Goal: Task Accomplishment & Management: Use online tool/utility

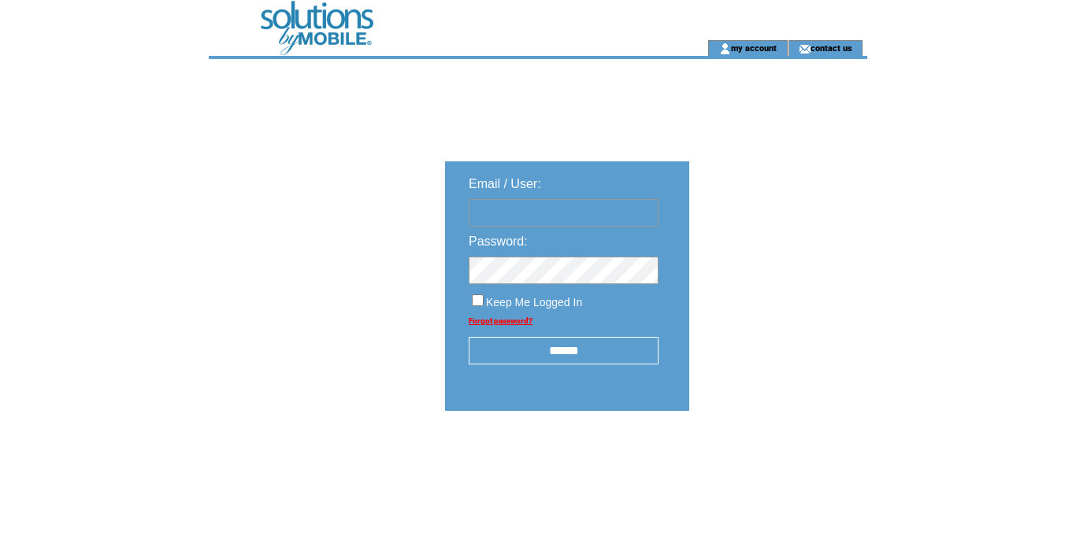
type input "**********"
click at [573, 354] on input "******" at bounding box center [564, 351] width 190 height 28
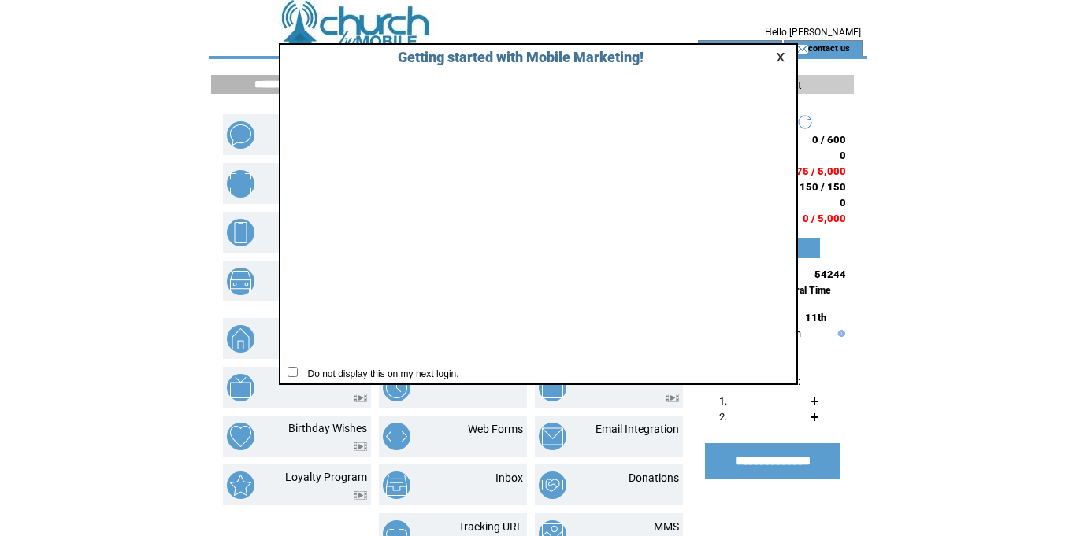
click at [779, 57] on link at bounding box center [783, 57] width 14 height 10
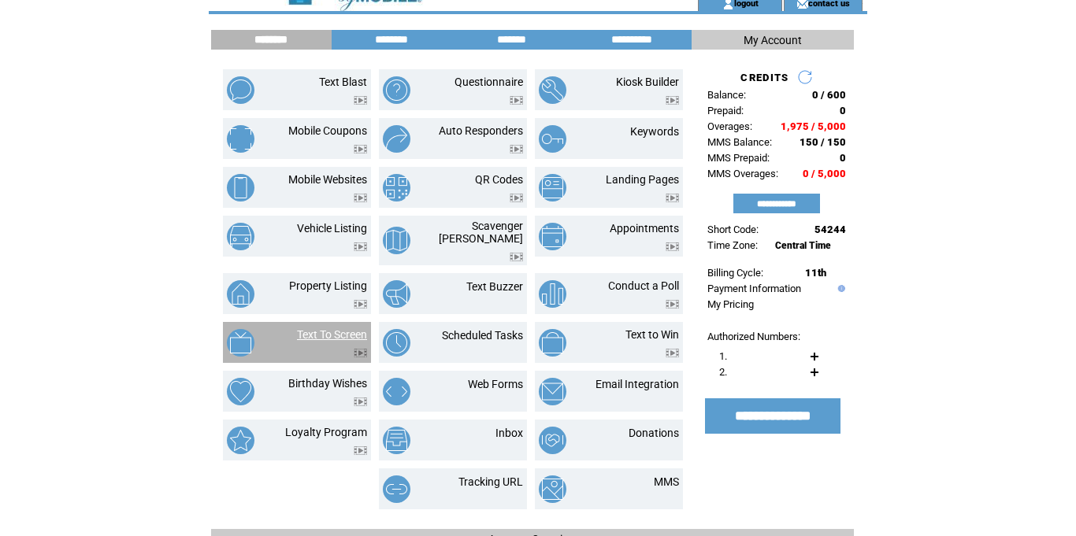
scroll to position [32, 0]
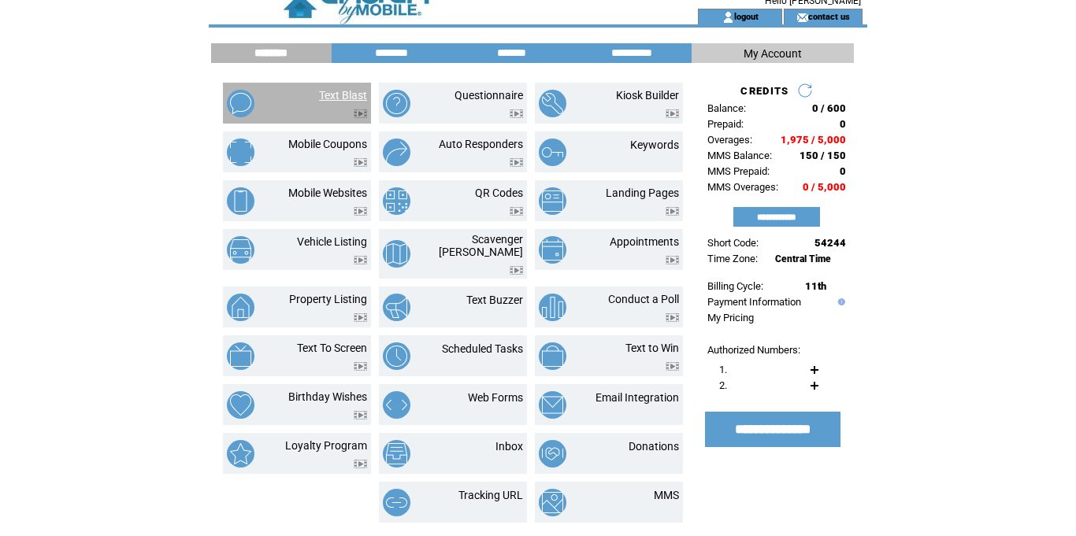
click at [340, 99] on link "Text Blast" at bounding box center [343, 95] width 48 height 13
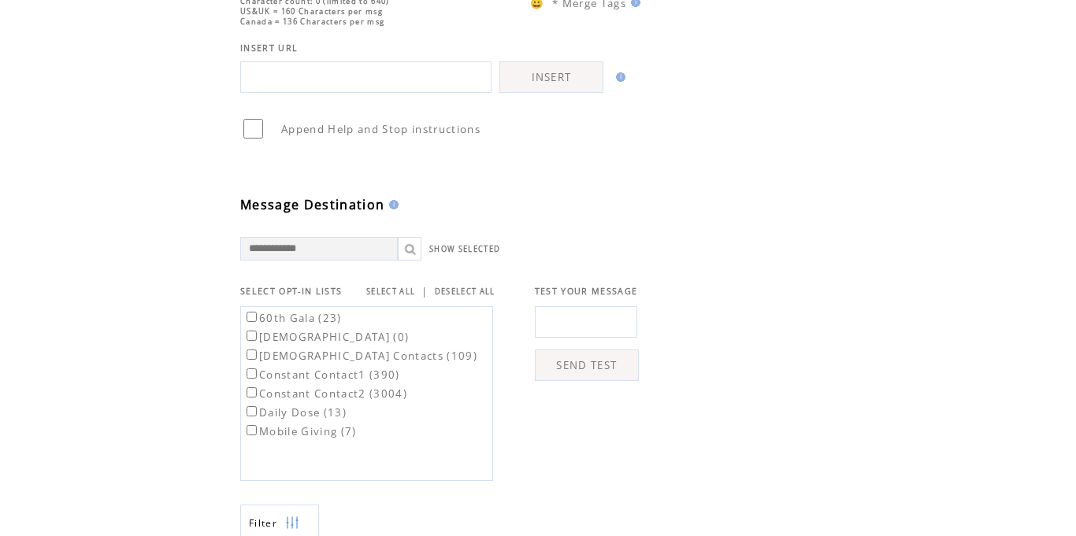
scroll to position [284, 0]
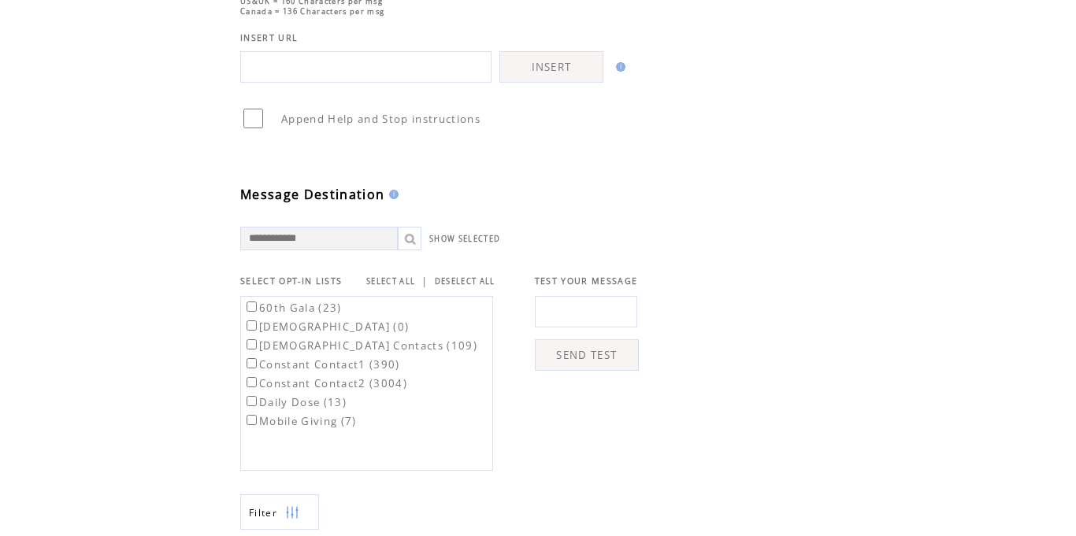
click at [763, 307] on table "SELECT OPT-IN LISTS SELECT ALL | DESELECT ALL TEST YOUR MESSAGE 60th Gala (23) …" at bounding box center [518, 372] width 556 height 197
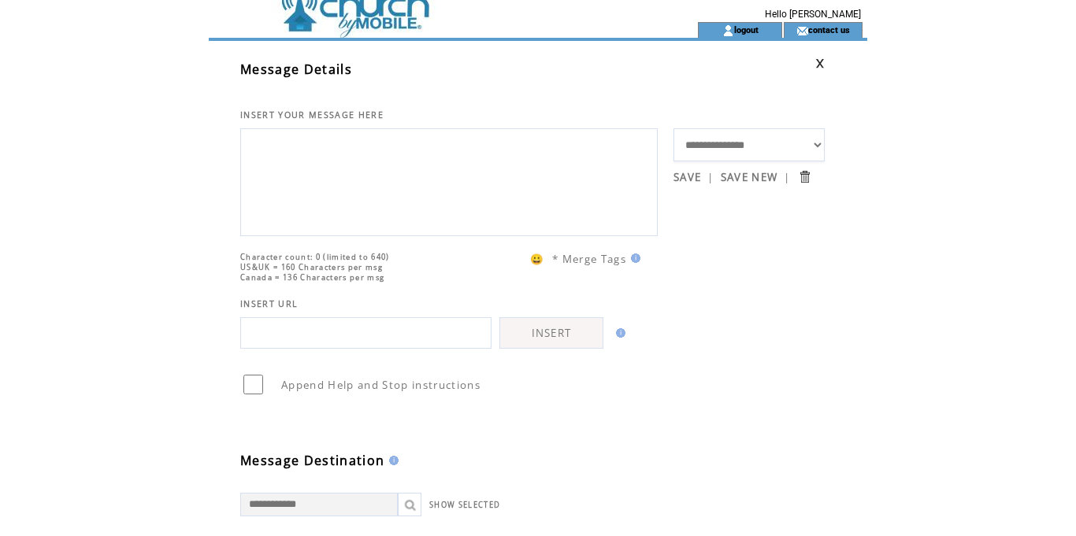
scroll to position [0, 0]
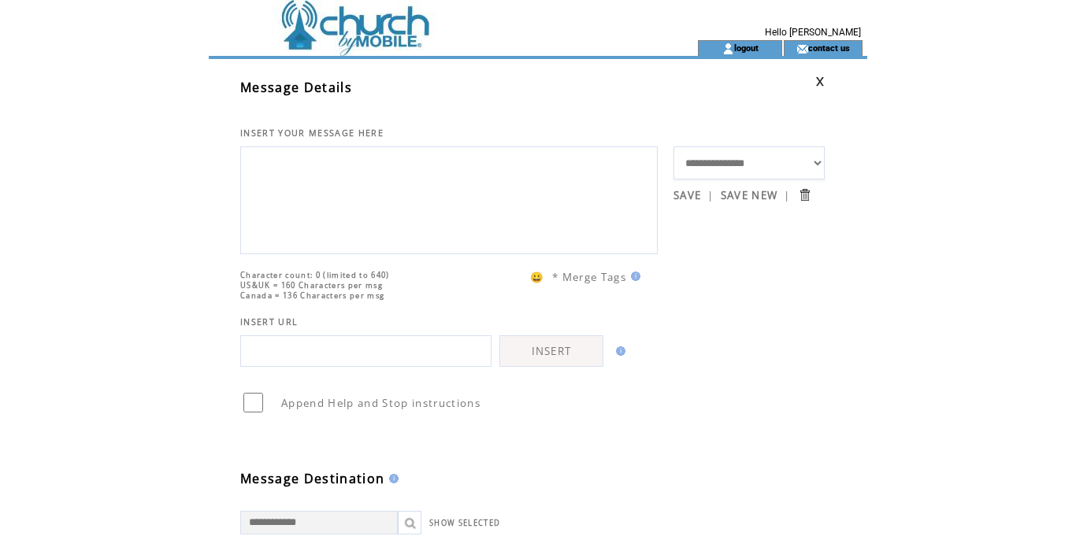
click at [306, 36] on td at bounding box center [425, 20] width 432 height 40
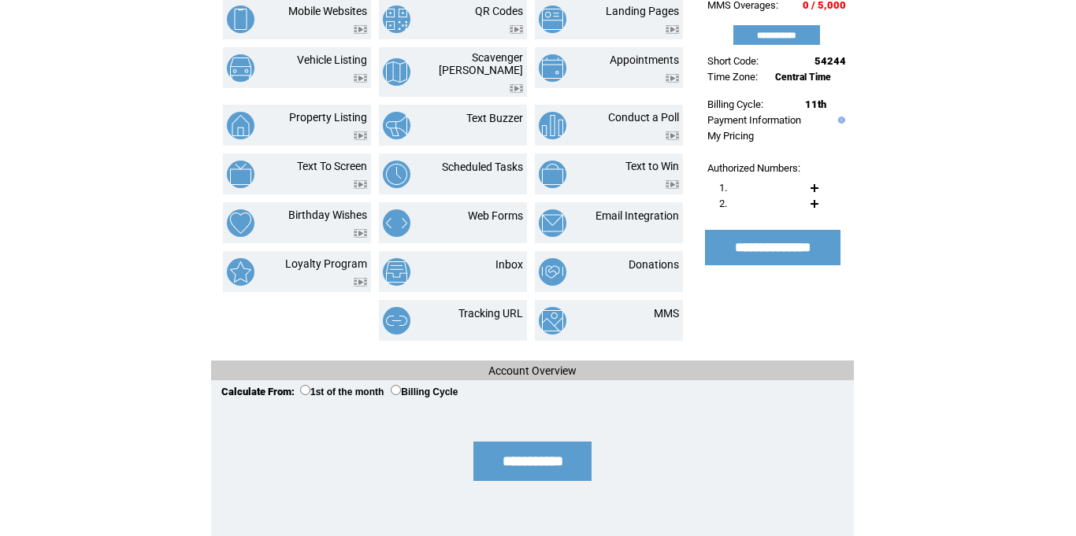
scroll to position [268, 0]
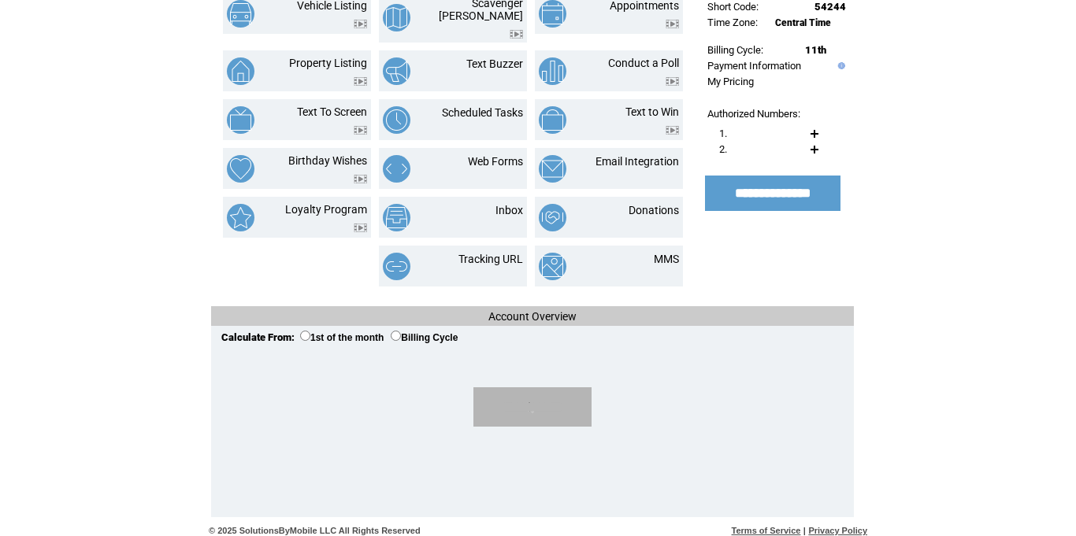
click at [551, 402] on input "**********" at bounding box center [532, 406] width 118 height 39
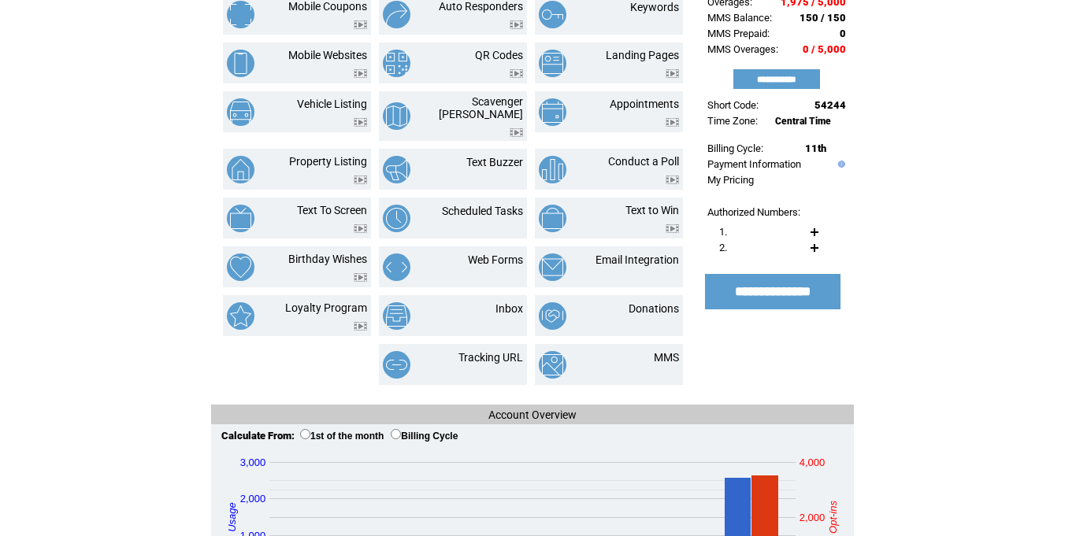
scroll to position [158, 0]
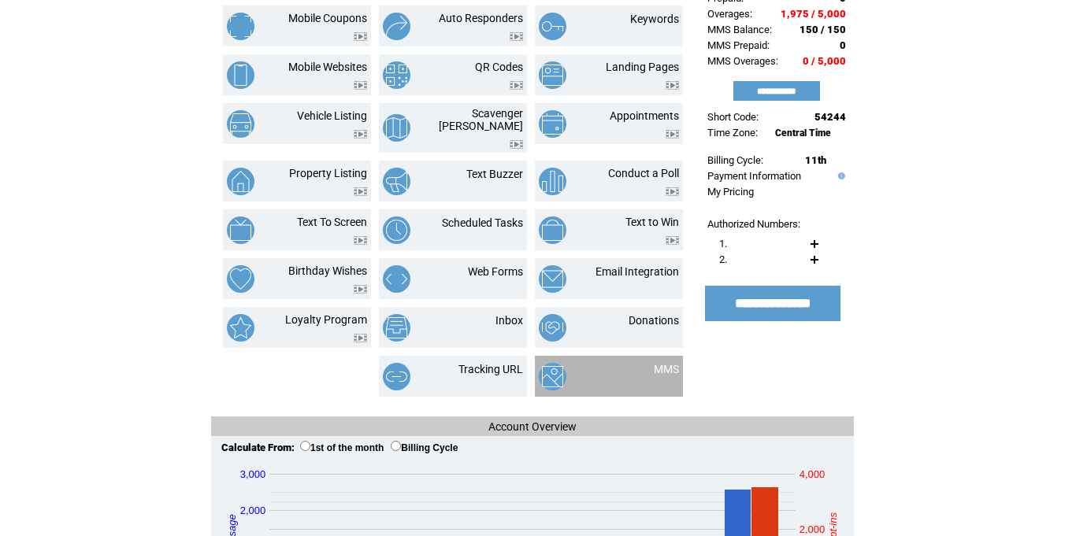
click at [613, 370] on td at bounding box center [578, 377] width 78 height 28
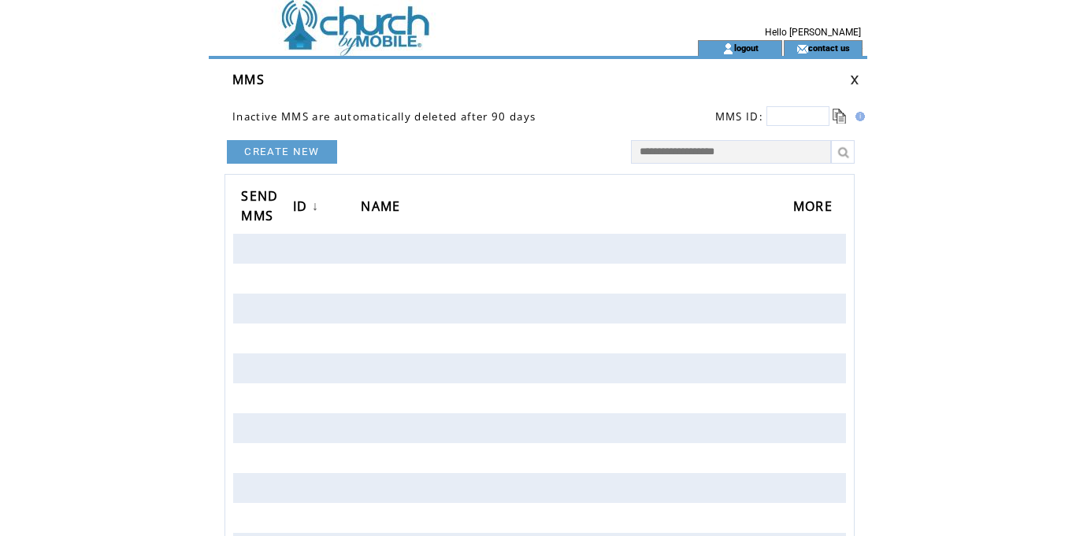
click at [354, 40] on td at bounding box center [425, 48] width 432 height 16
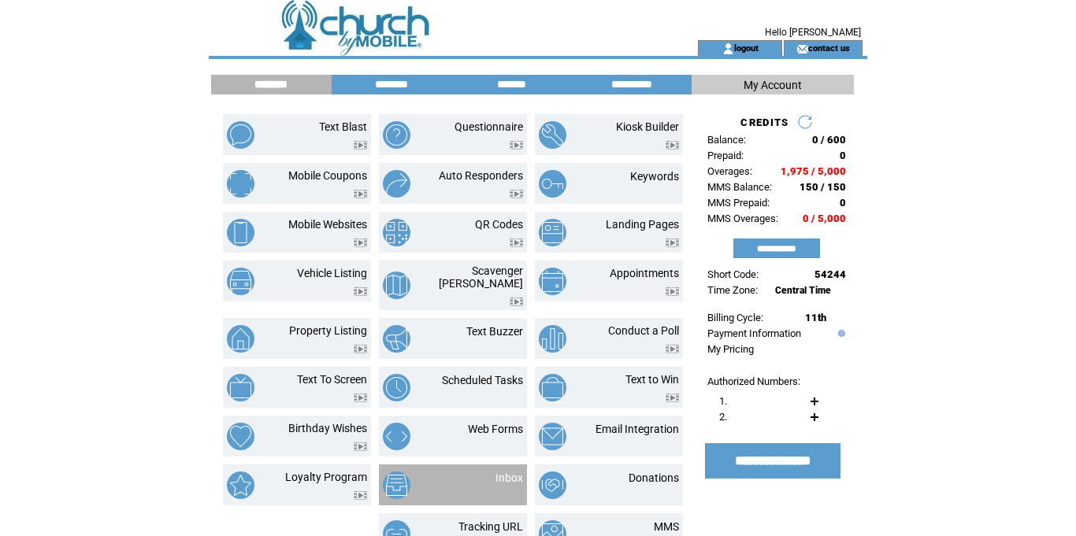
click at [482, 475] on td "Inbox" at bounding box center [490, 486] width 65 height 28
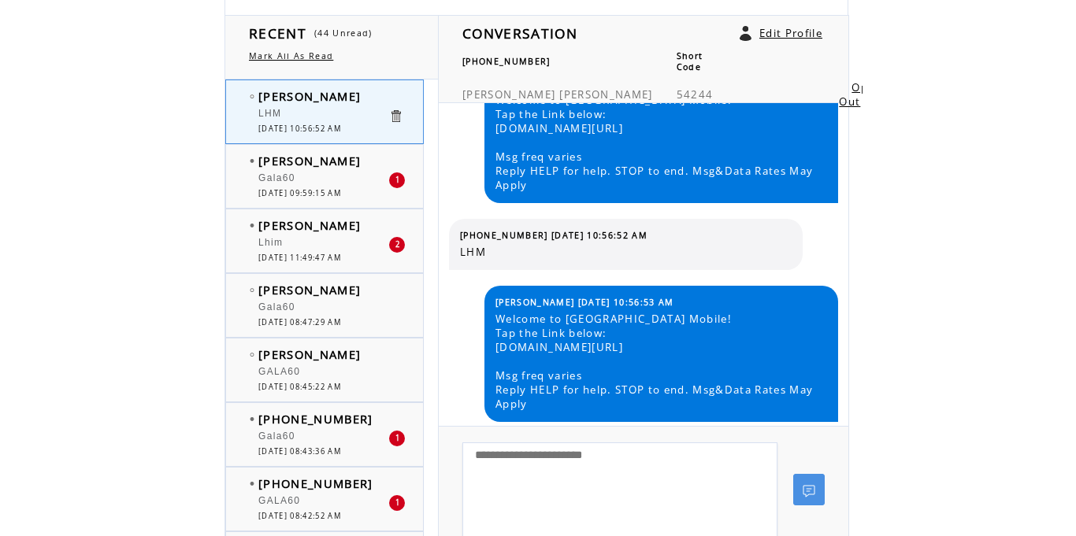
scroll to position [242, 0]
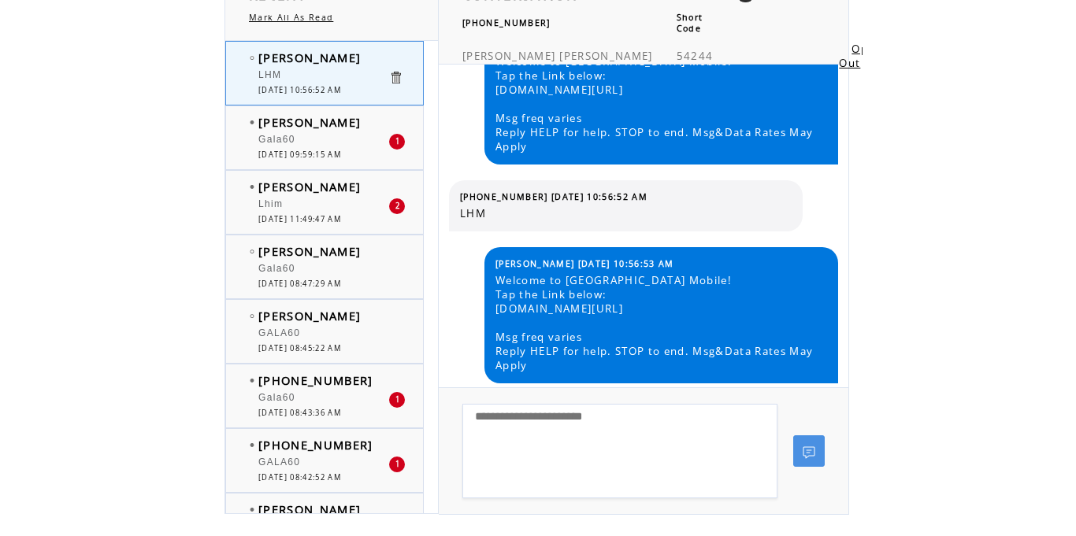
click at [298, 206] on div "Lhim" at bounding box center [323, 206] width 130 height 16
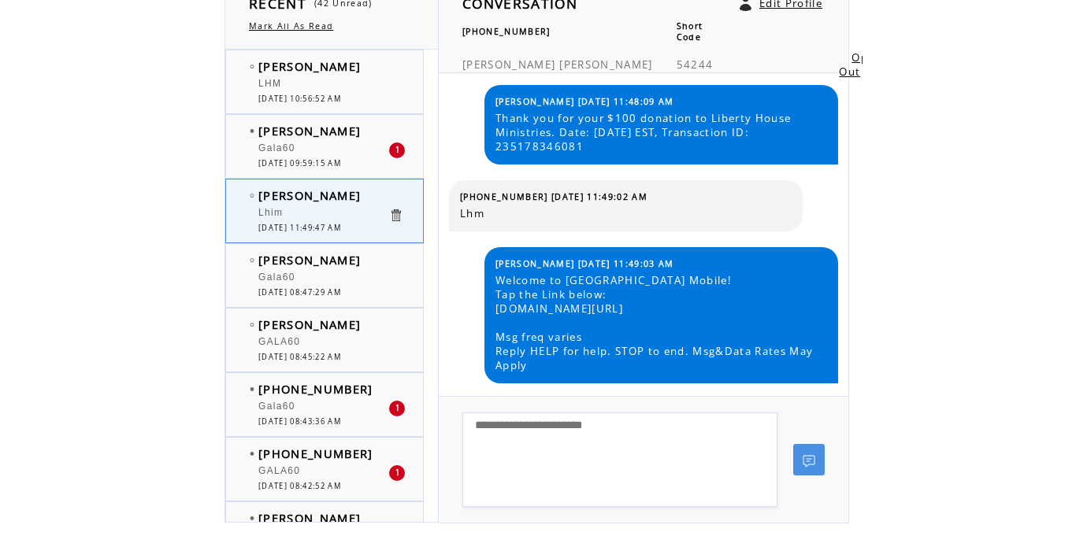
scroll to position [202, 0]
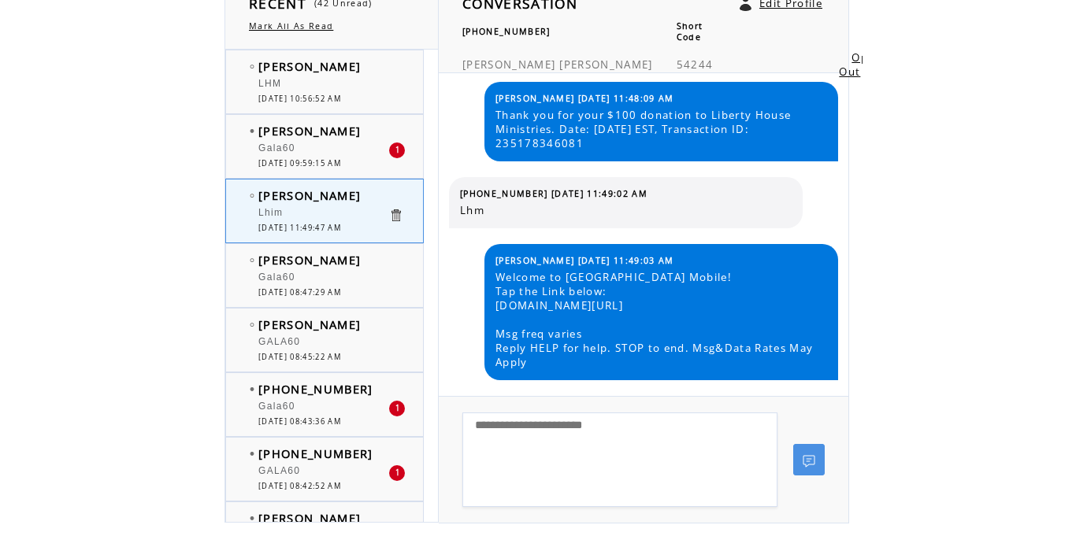
click at [332, 155] on div "Gala60" at bounding box center [323, 151] width 130 height 16
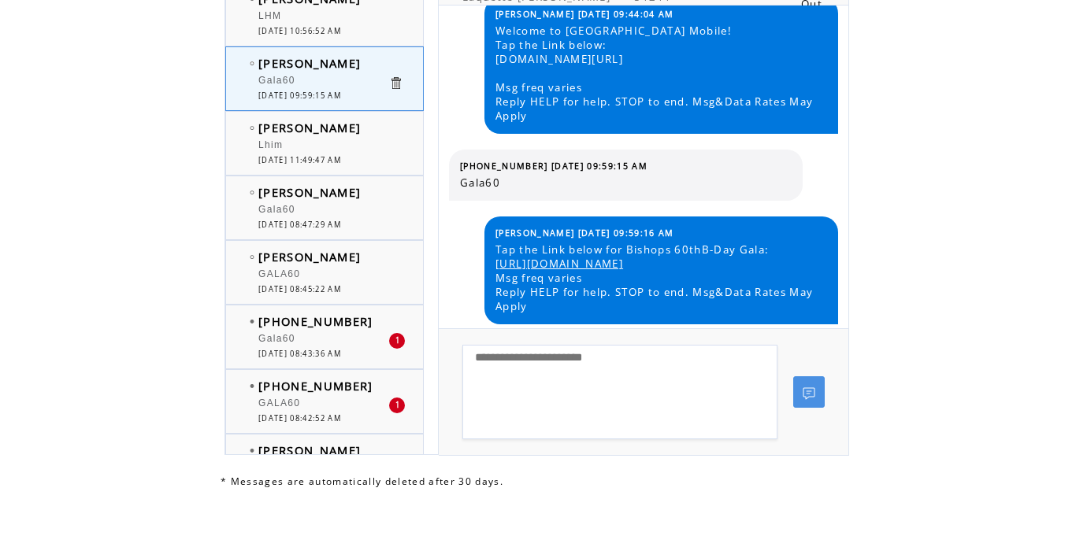
scroll to position [319, 0]
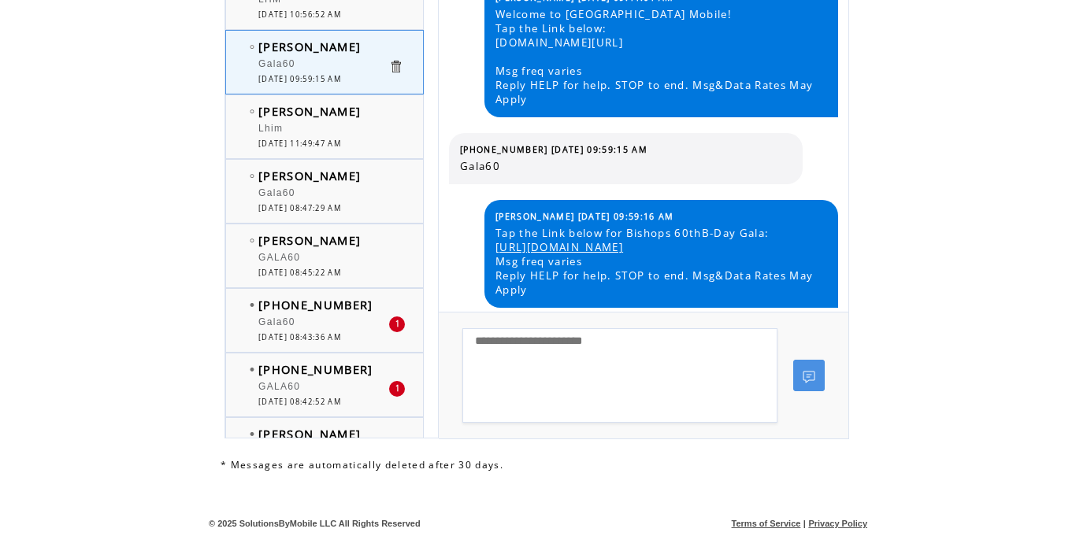
click at [303, 320] on div "Gala60" at bounding box center [323, 325] width 130 height 16
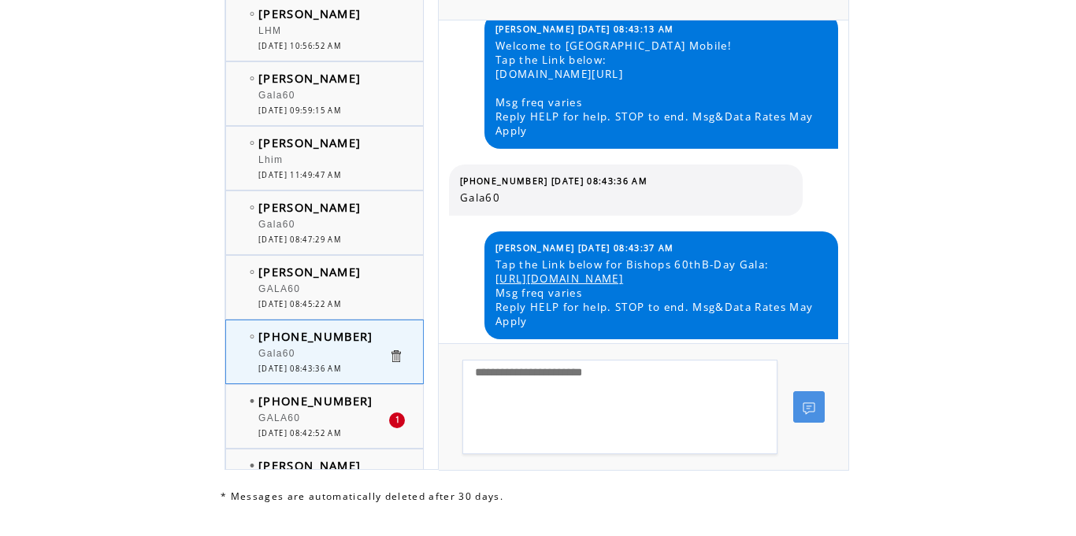
scroll to position [287, 0]
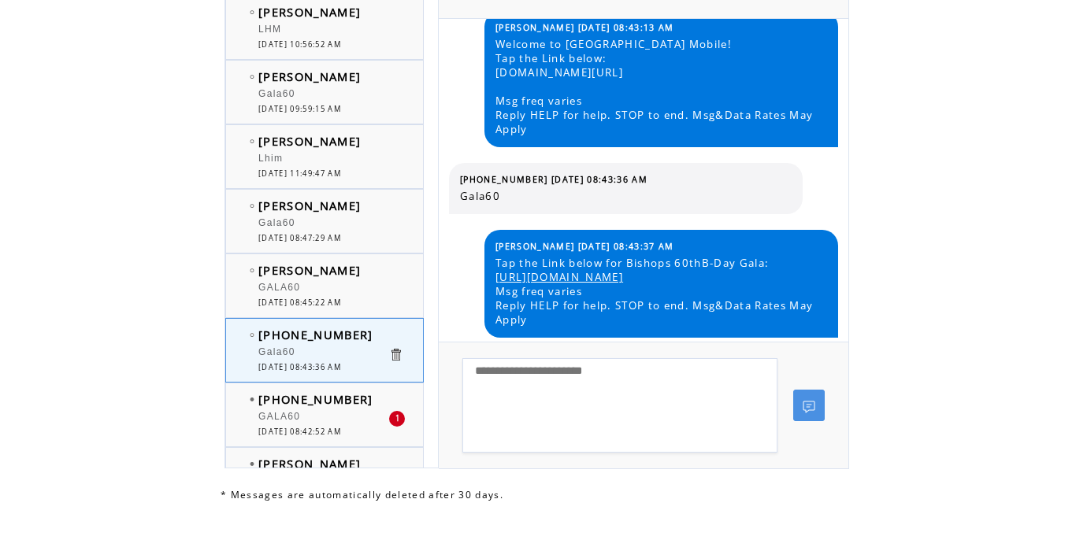
click at [303, 410] on div at bounding box center [323, 409] width 130 height 4
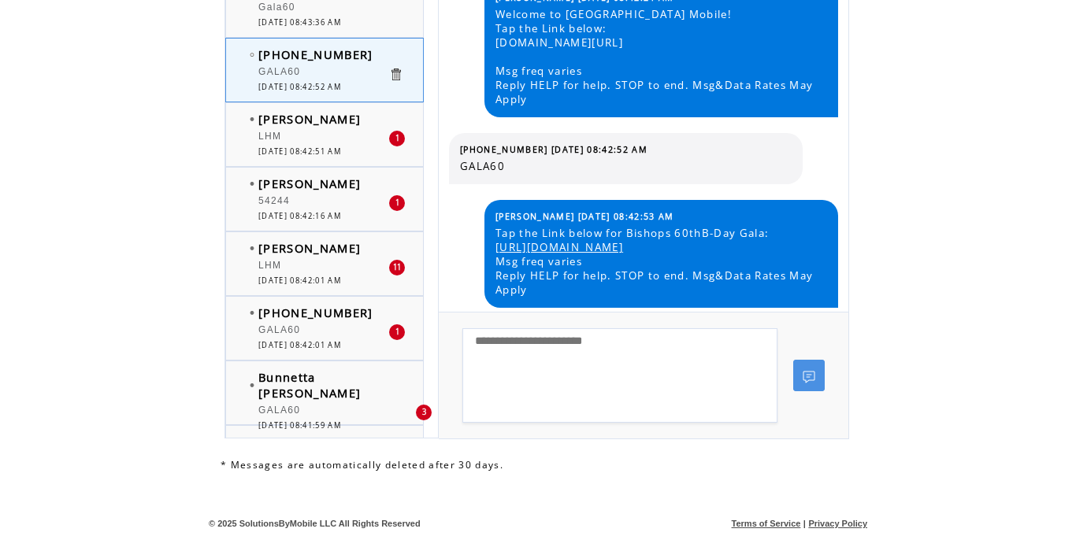
scroll to position [313, 0]
click at [313, 271] on div "LHM" at bounding box center [323, 269] width 130 height 16
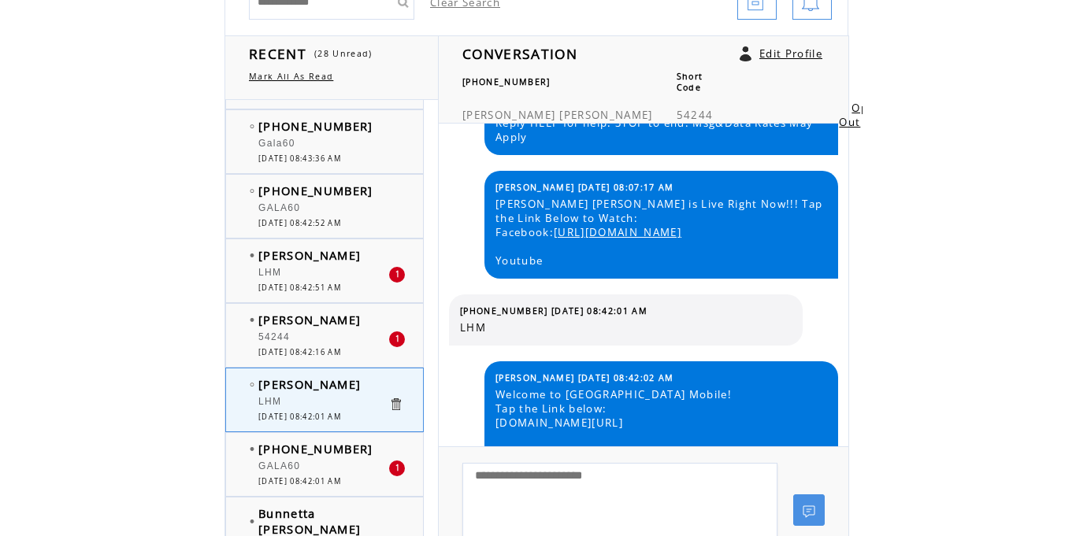
scroll to position [1834, 0]
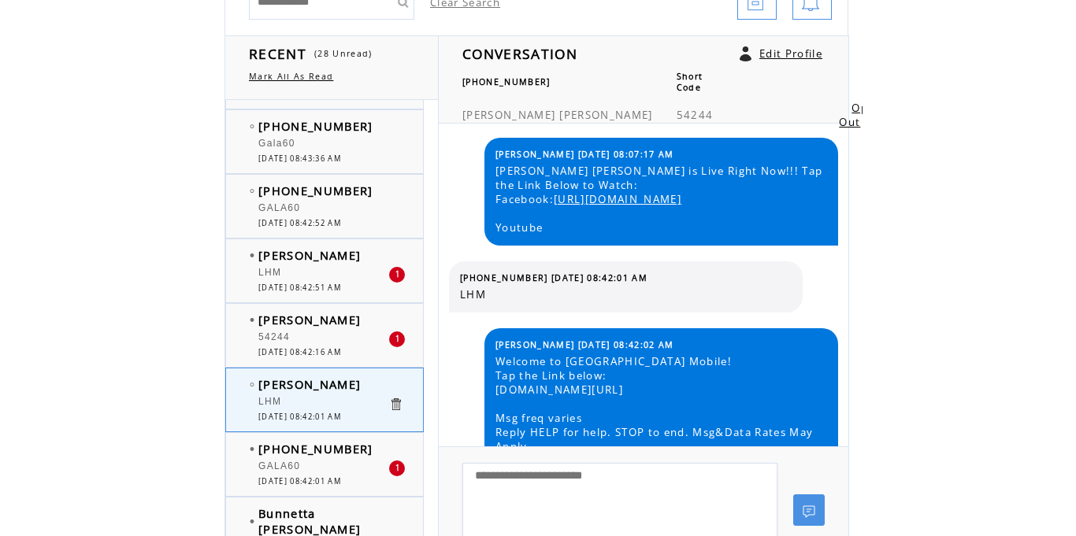
click at [307, 468] on div "GALA60" at bounding box center [323, 469] width 130 height 16
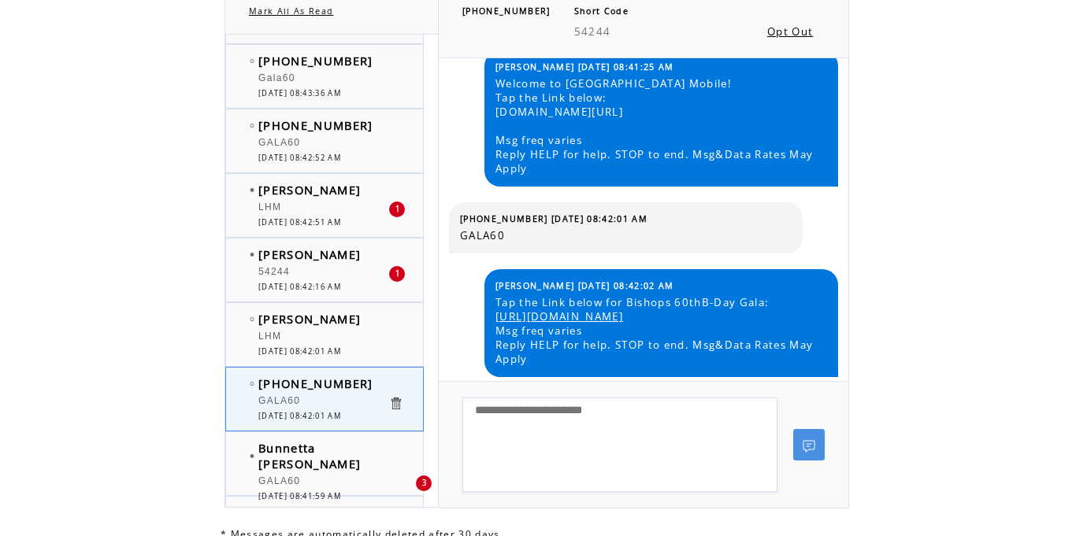
scroll to position [319, 0]
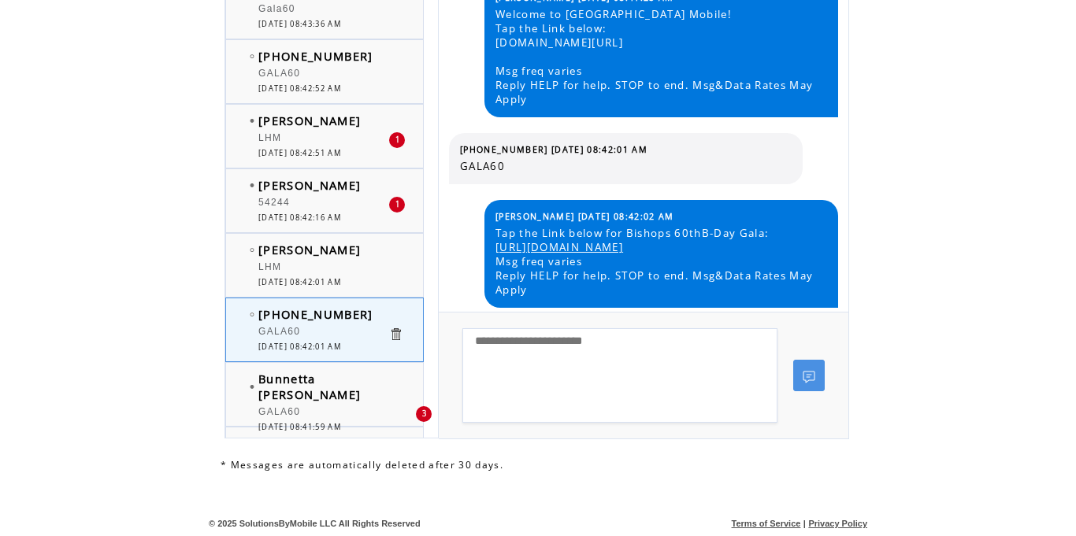
click at [343, 402] on div at bounding box center [336, 404] width 157 height 4
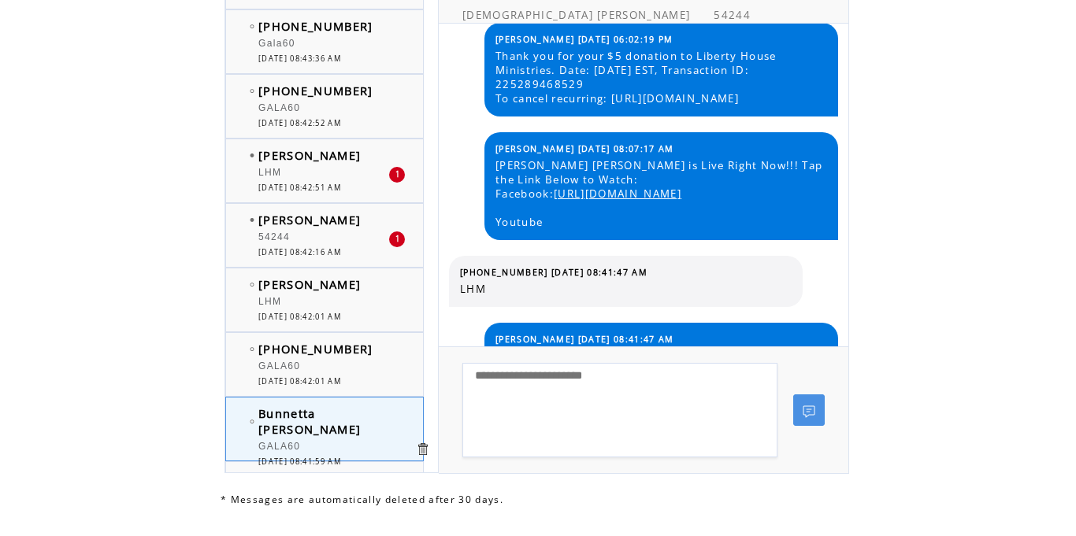
scroll to position [917, 0]
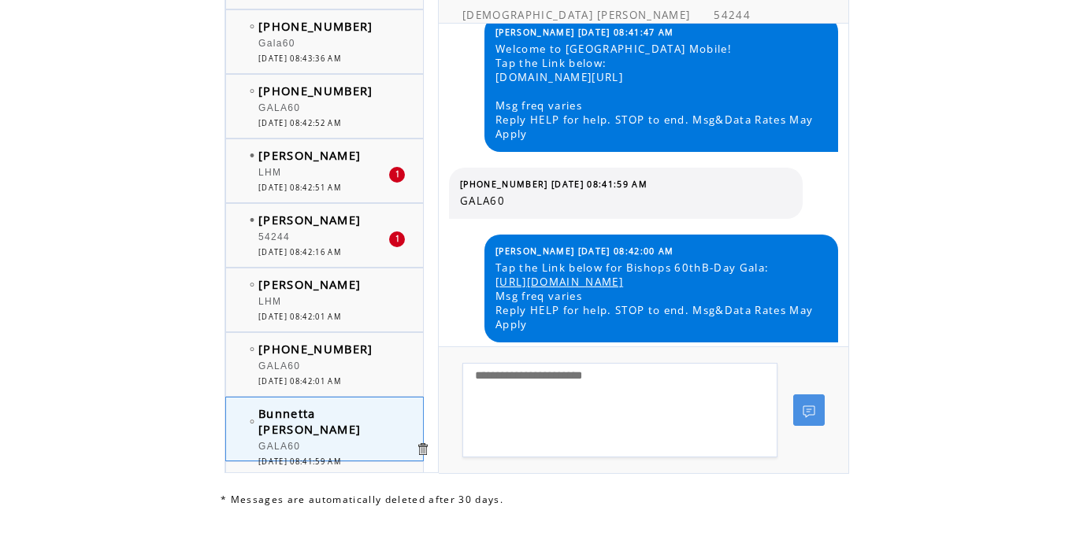
click at [310, 230] on div at bounding box center [323, 230] width 130 height 4
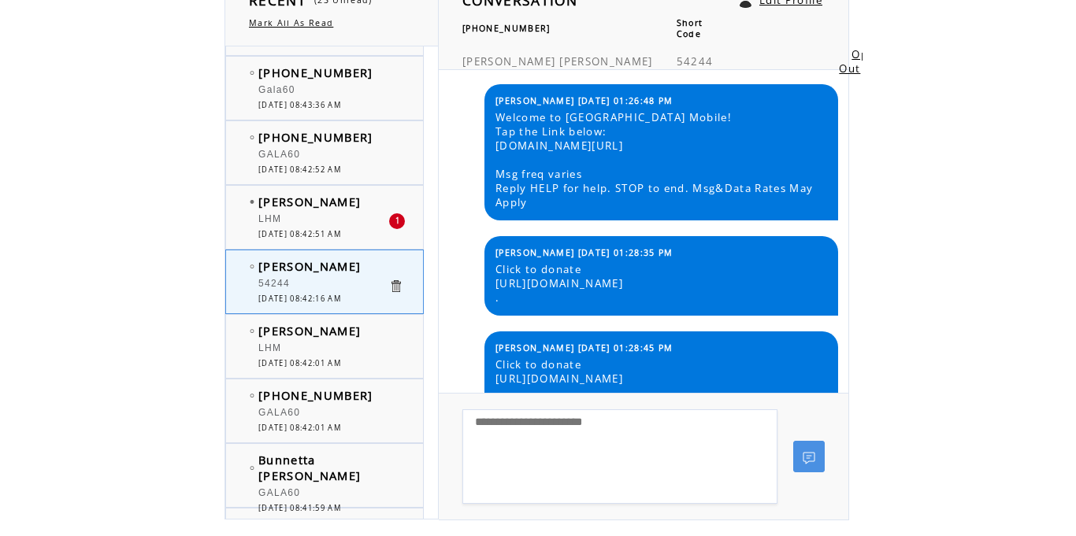
scroll to position [2, 0]
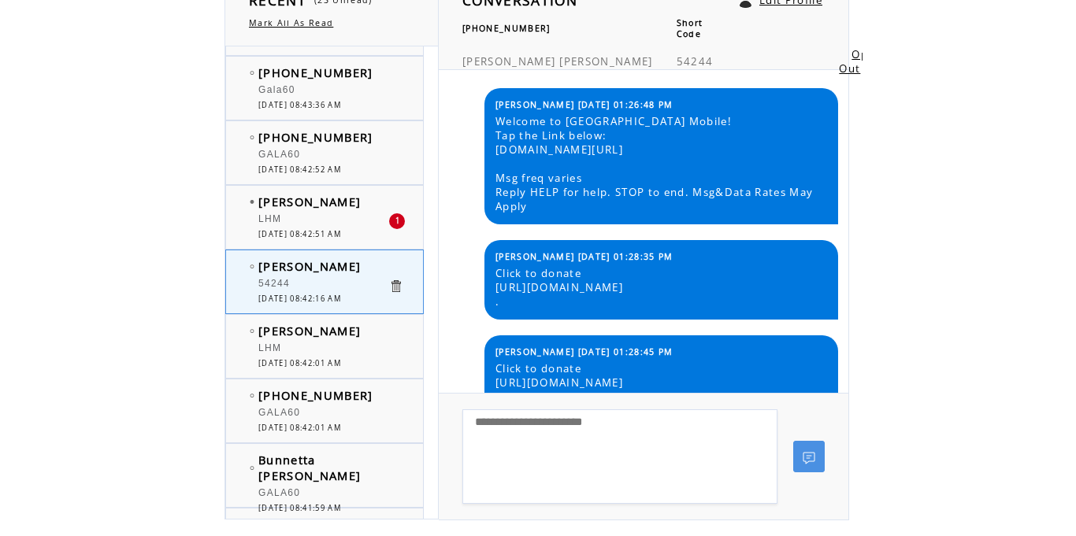
click at [327, 214] on div "LHM" at bounding box center [323, 221] width 130 height 16
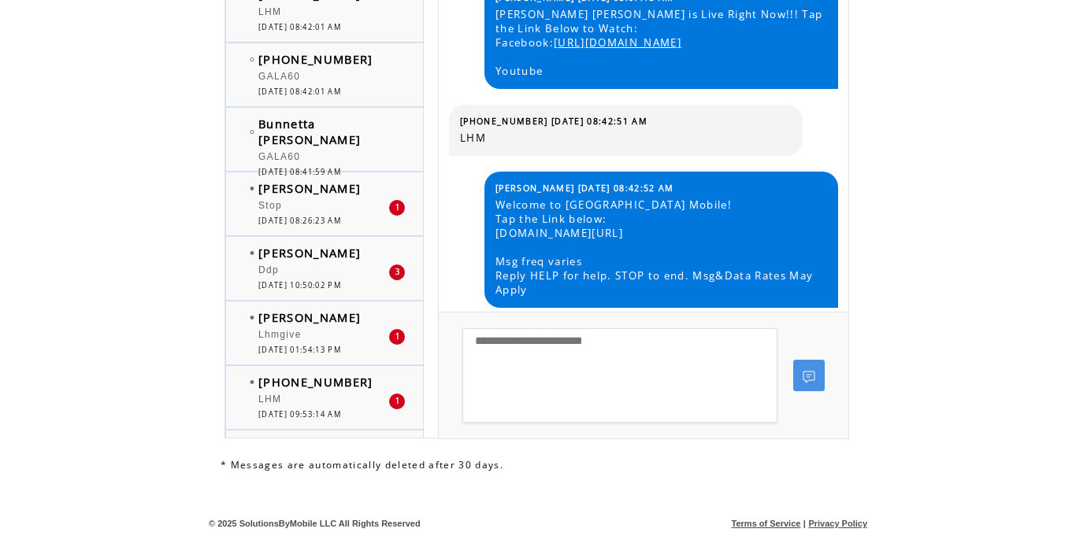
scroll to position [597, 0]
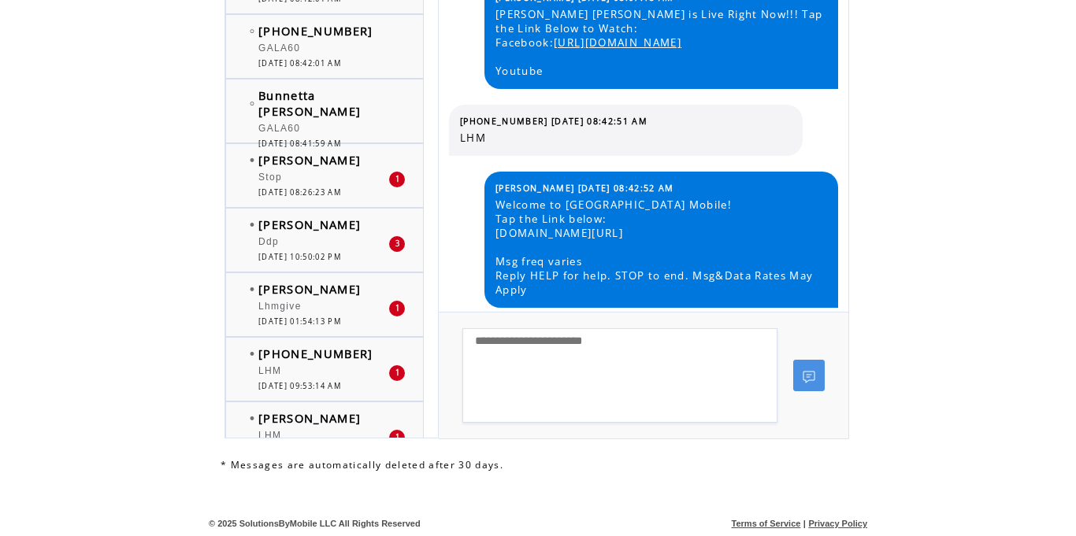
click at [306, 180] on div "Stop" at bounding box center [323, 180] width 130 height 16
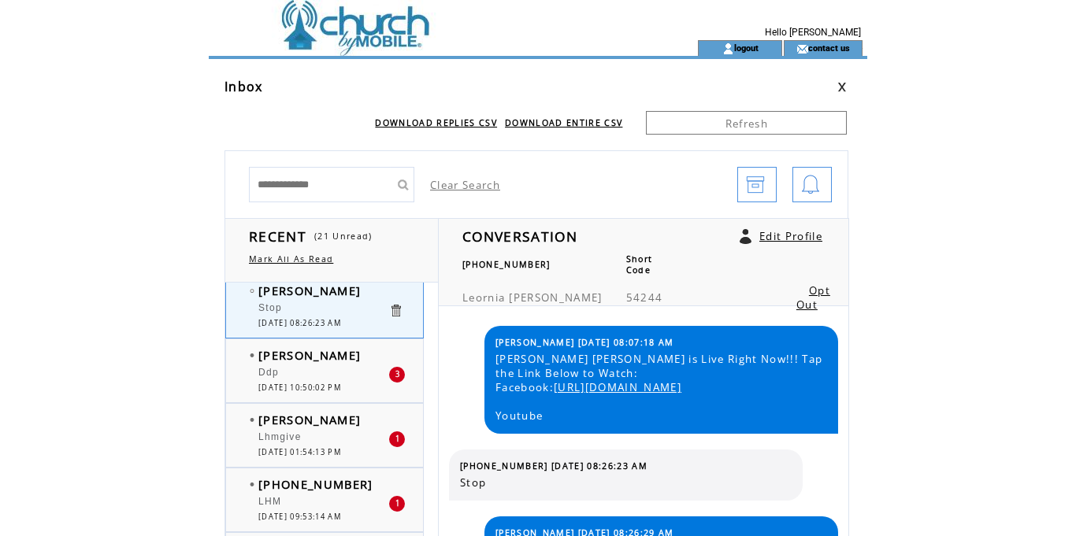
scroll to position [784, 0]
click at [337, 376] on div "Ddp" at bounding box center [323, 374] width 130 height 16
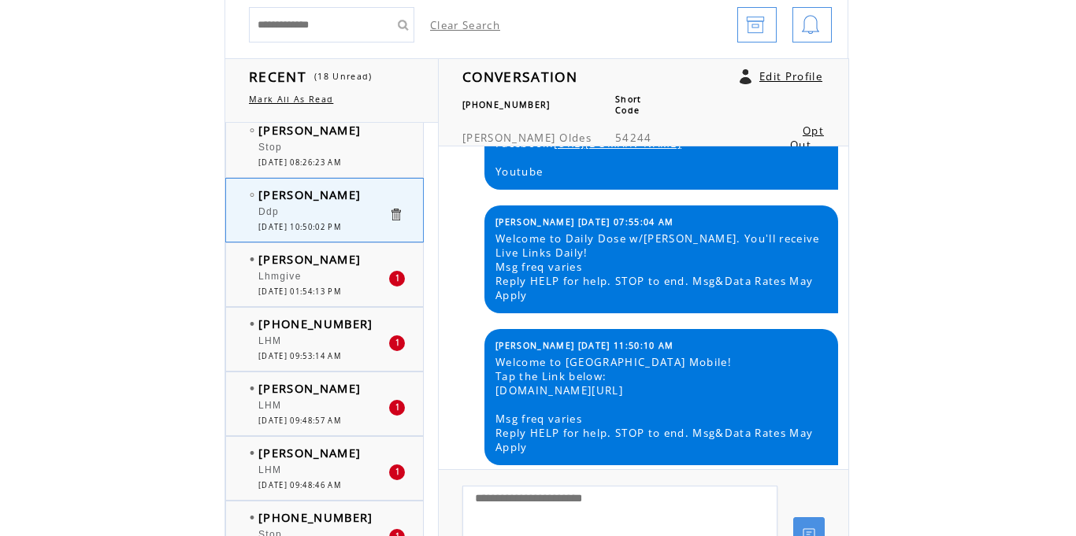
scroll to position [309, 0]
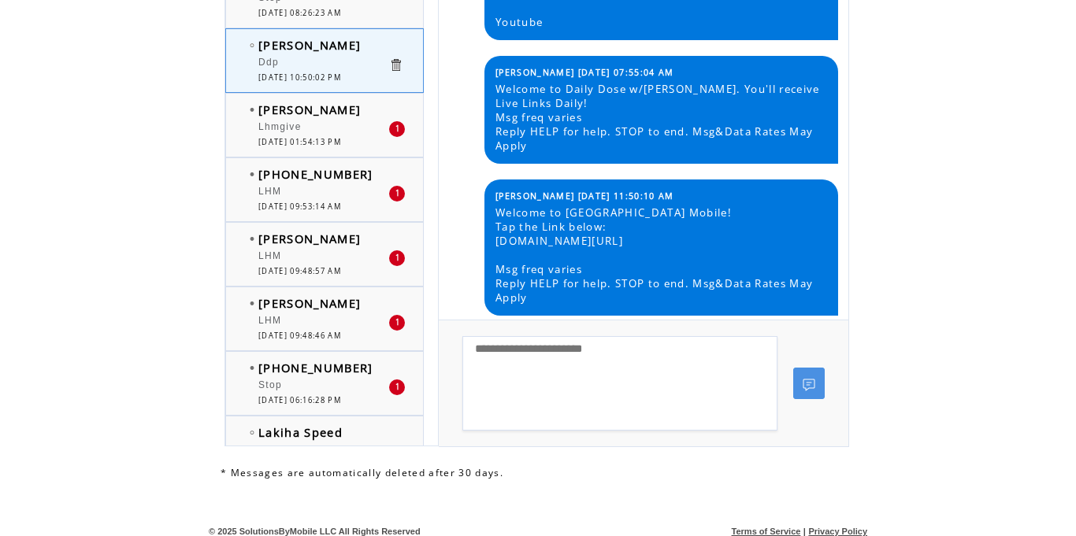
click at [307, 132] on div "Lhmgive" at bounding box center [323, 129] width 130 height 16
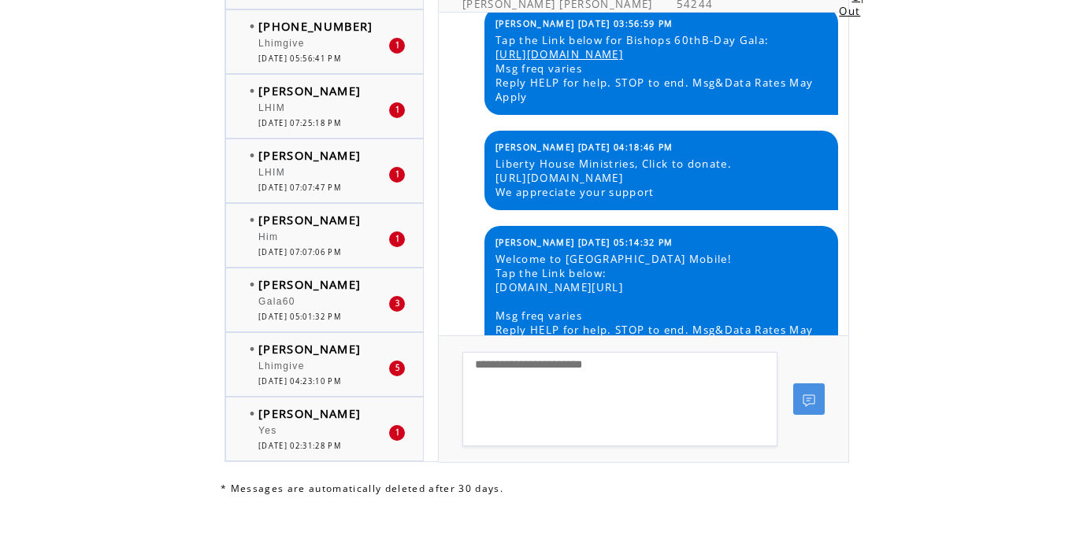
scroll to position [319, 0]
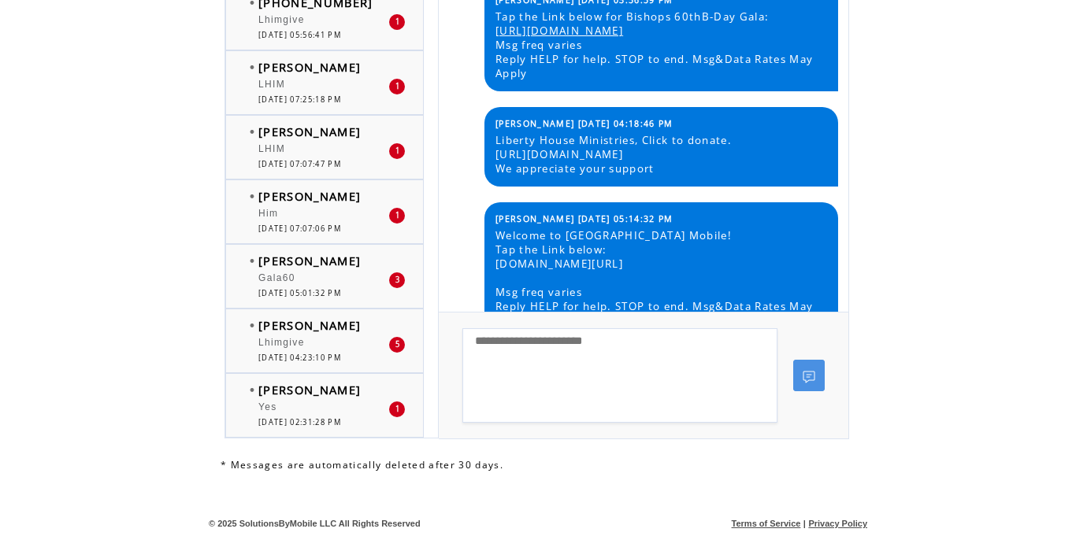
click at [321, 347] on div "Lhimgive" at bounding box center [323, 345] width 130 height 16
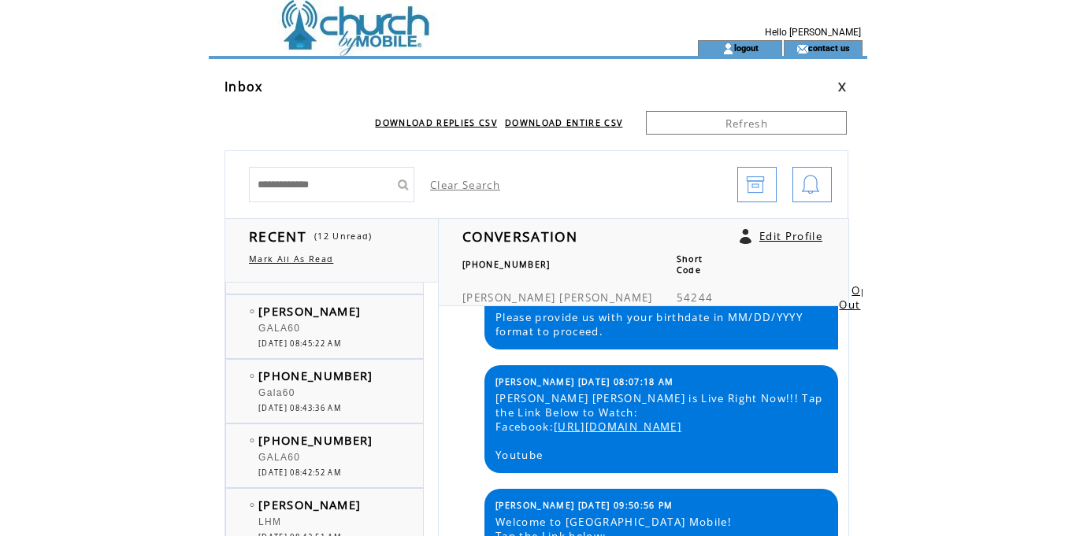
click at [340, 35] on td at bounding box center [425, 20] width 432 height 40
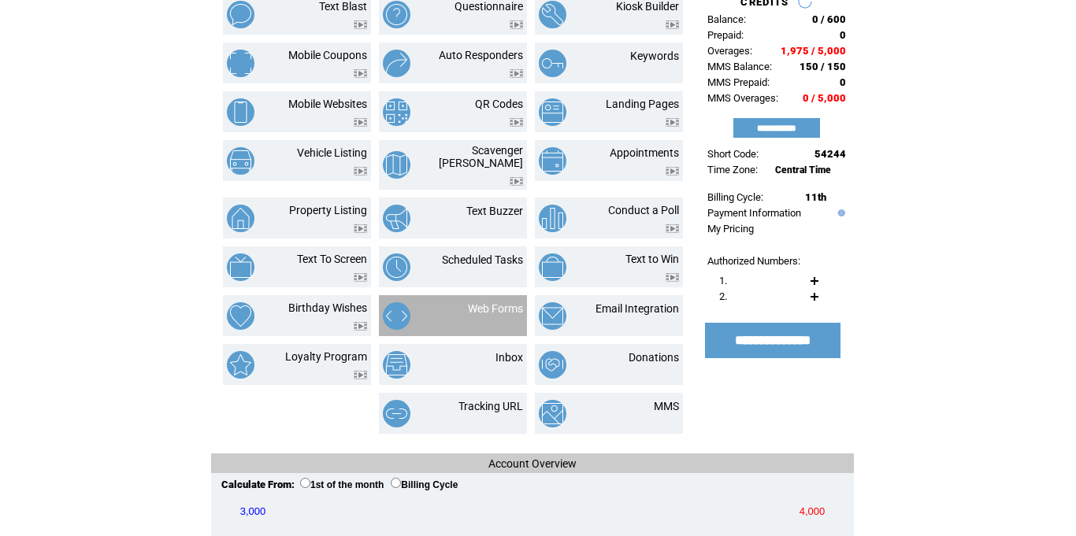
scroll to position [146, 0]
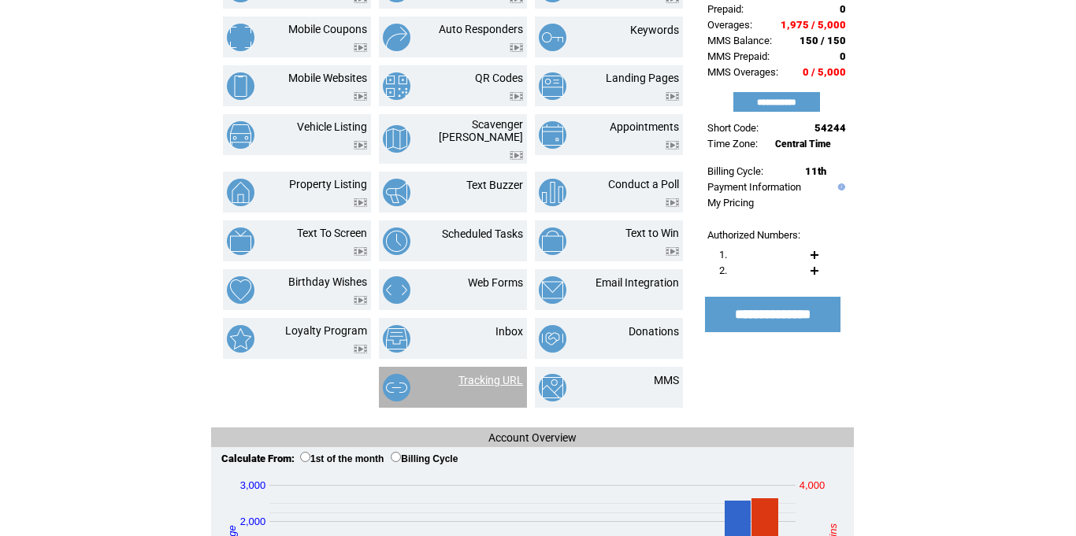
drag, startPoint x: 477, startPoint y: 370, endPoint x: 544, endPoint y: 367, distance: 67.0
click at [479, 374] on link "Tracking URL" at bounding box center [490, 380] width 65 height 13
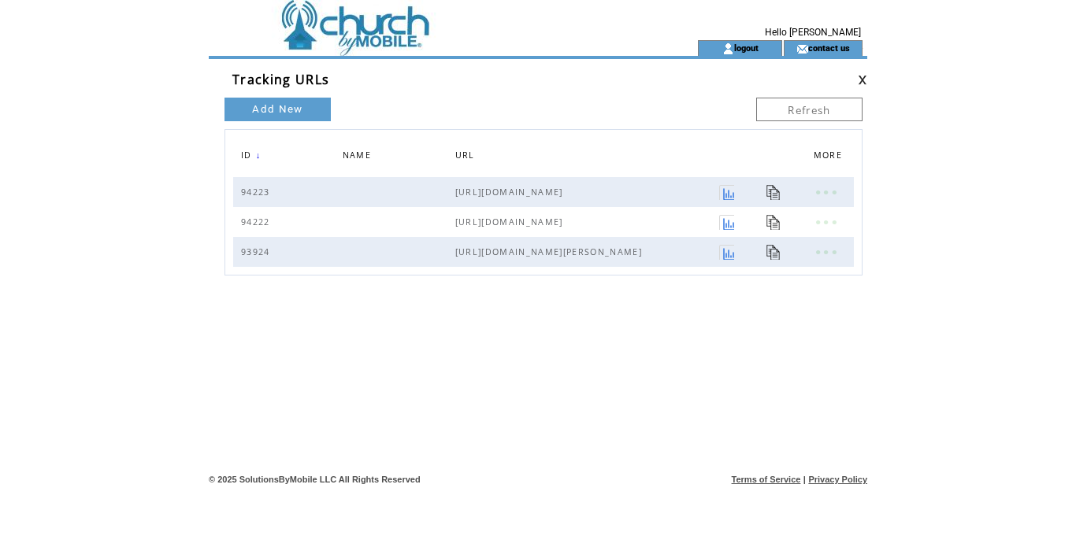
click at [309, 40] on td at bounding box center [425, 48] width 432 height 16
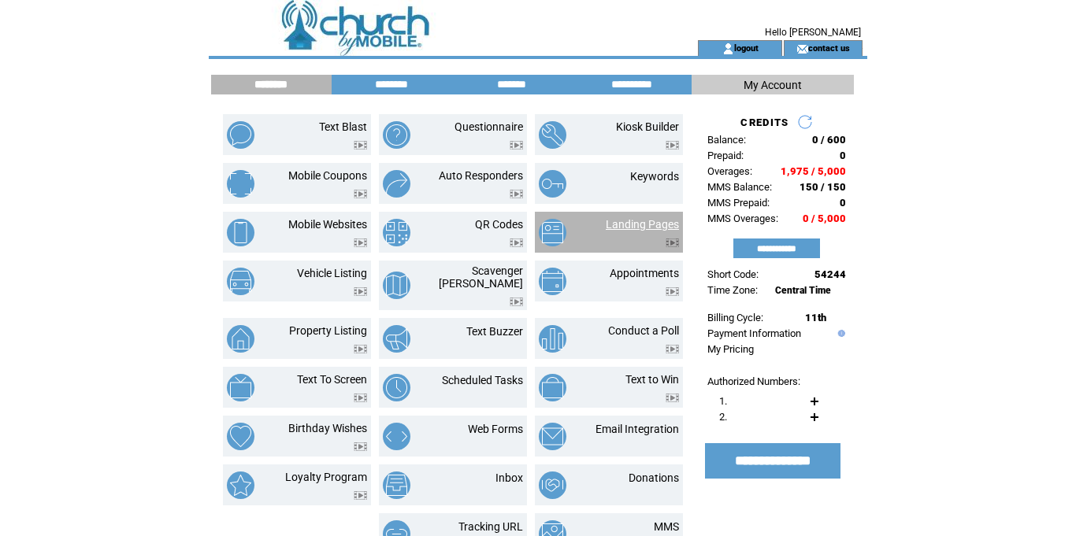
click at [634, 228] on link "Landing Pages" at bounding box center [642, 224] width 73 height 13
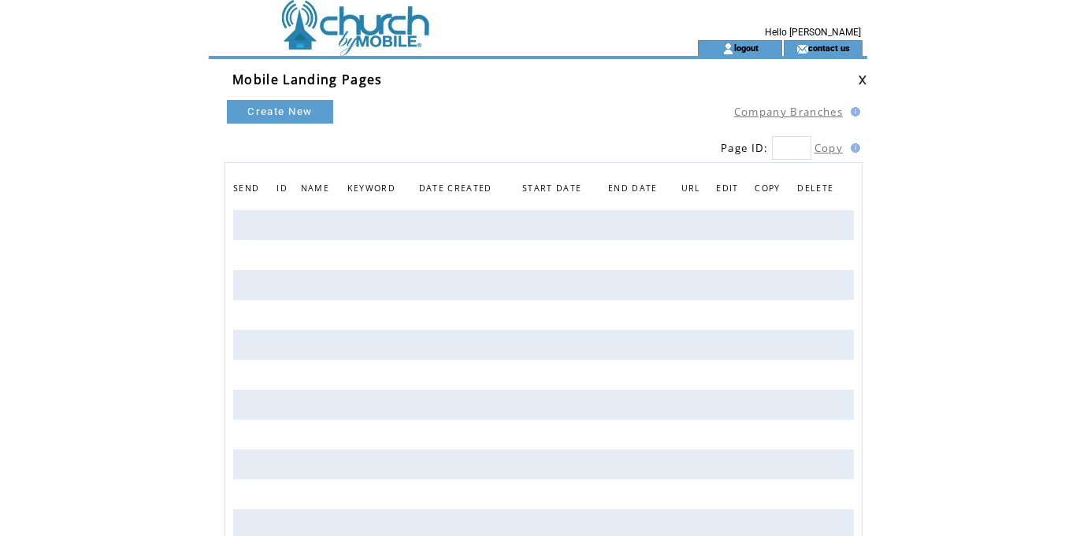
click at [323, 41] on td at bounding box center [425, 48] width 432 height 16
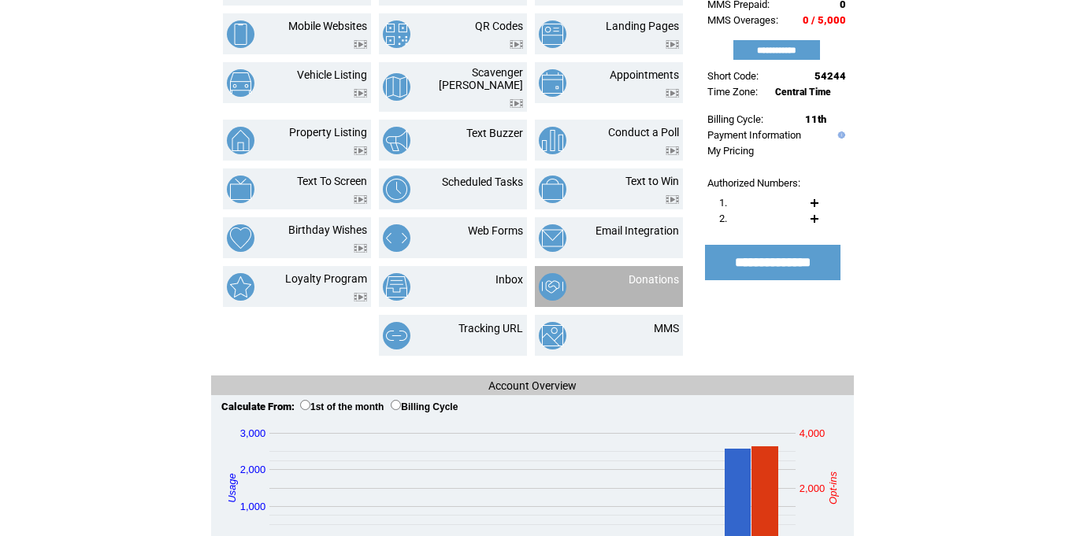
scroll to position [205, 0]
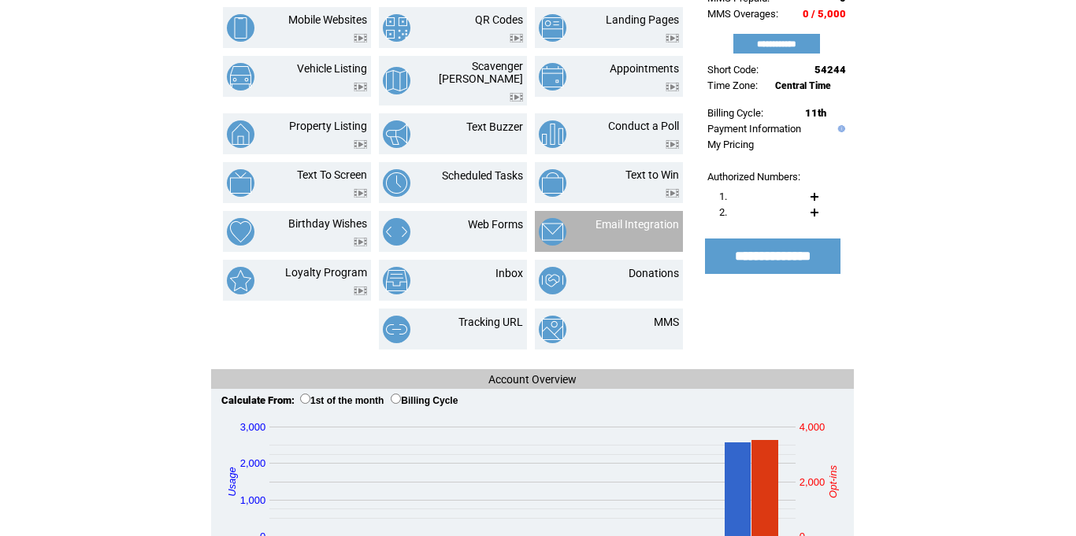
click at [644, 231] on div at bounding box center [636, 234] width 83 height 6
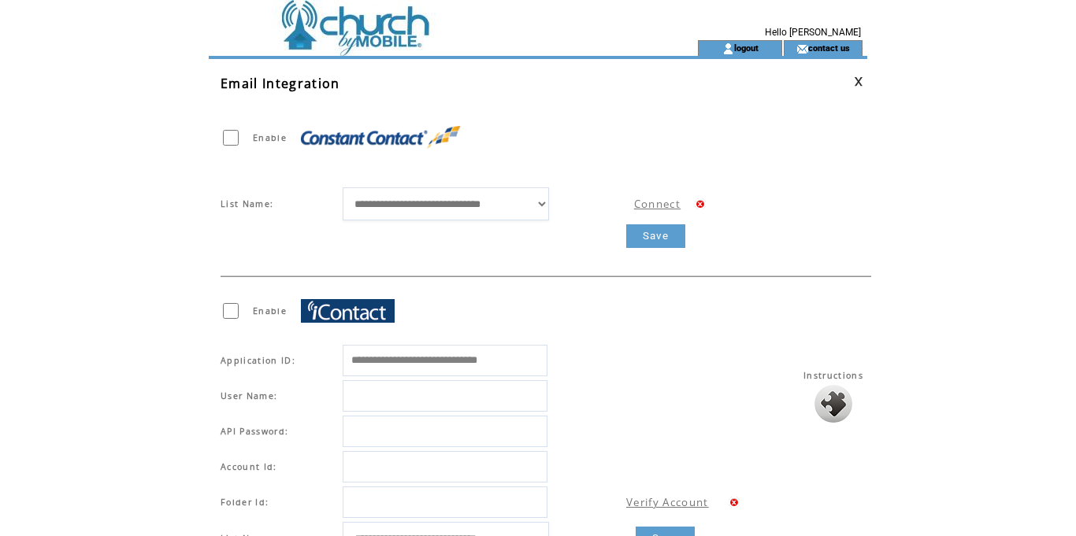
click at [379, 37] on td at bounding box center [425, 20] width 432 height 40
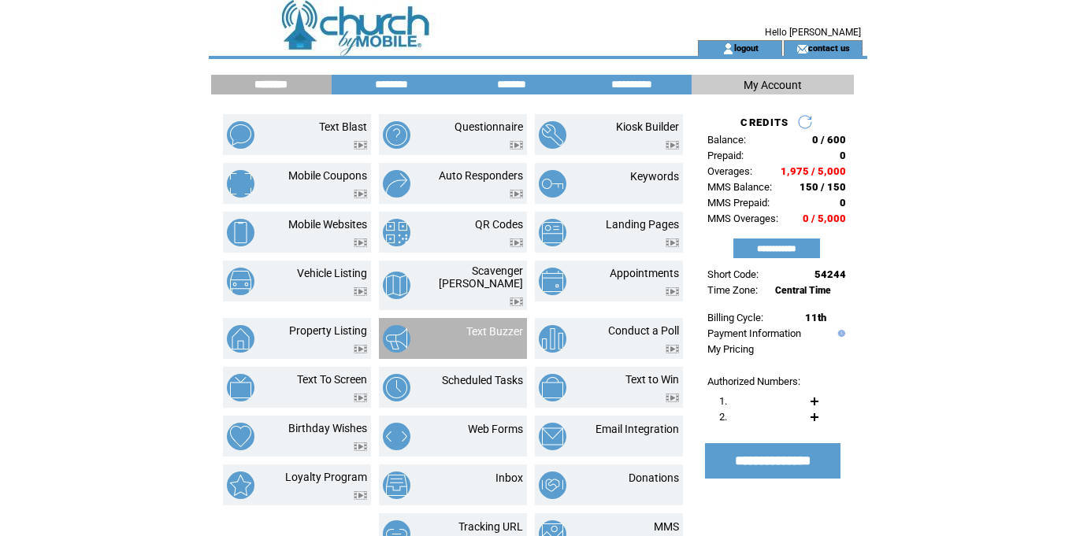
click at [510, 334] on td "Text Buzzer" at bounding box center [478, 339] width 90 height 28
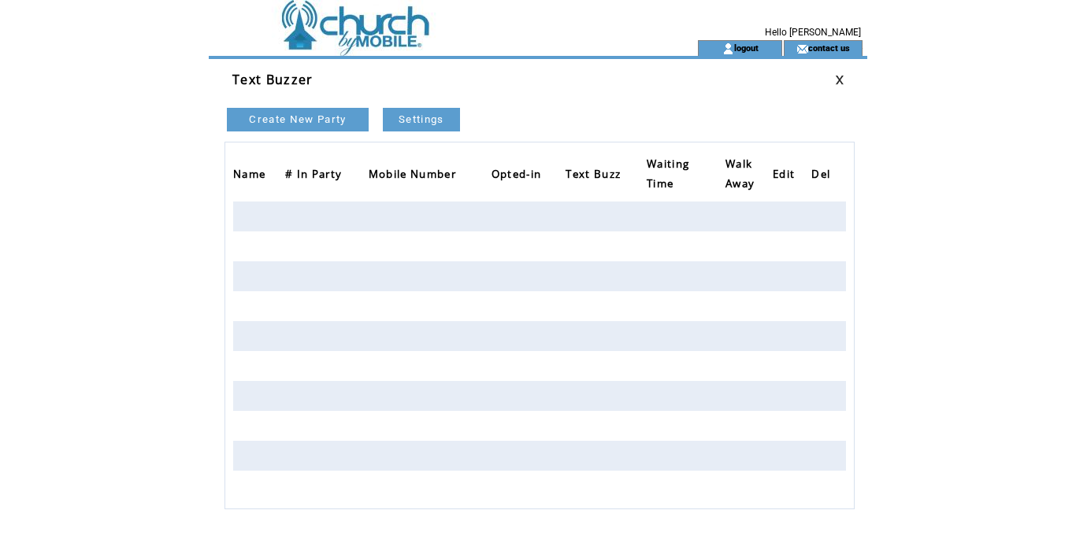
click at [315, 39] on td at bounding box center [425, 20] width 432 height 40
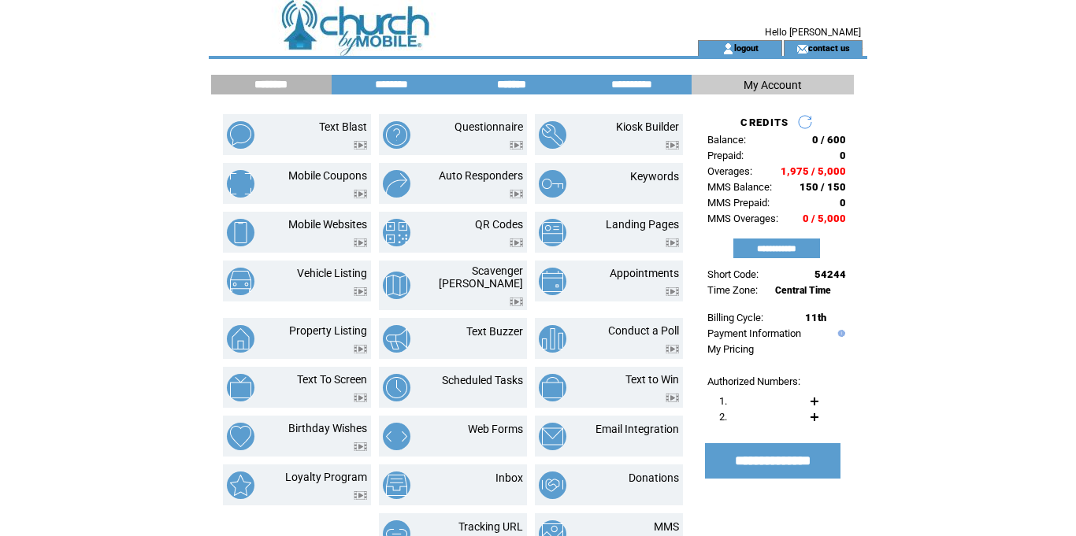
click at [521, 86] on input "*******" at bounding box center [511, 84] width 118 height 13
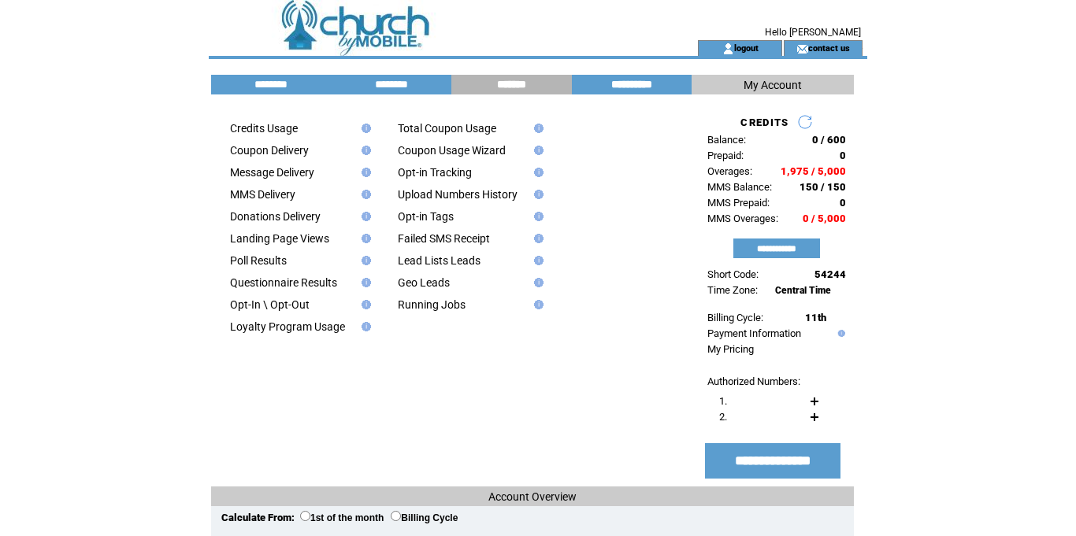
click at [632, 87] on input "**********" at bounding box center [632, 84] width 118 height 13
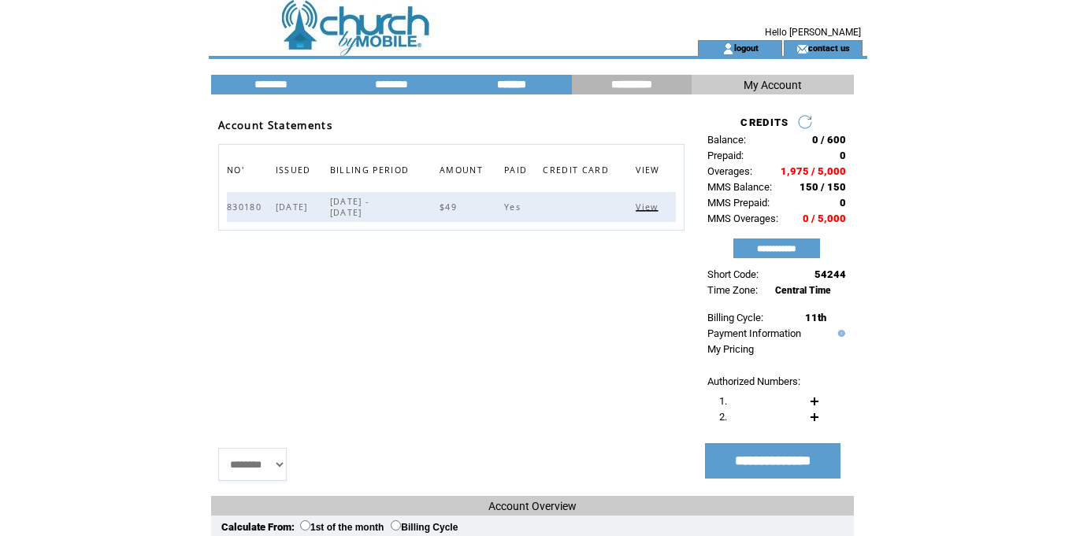
click at [532, 86] on input "*******" at bounding box center [511, 84] width 118 height 13
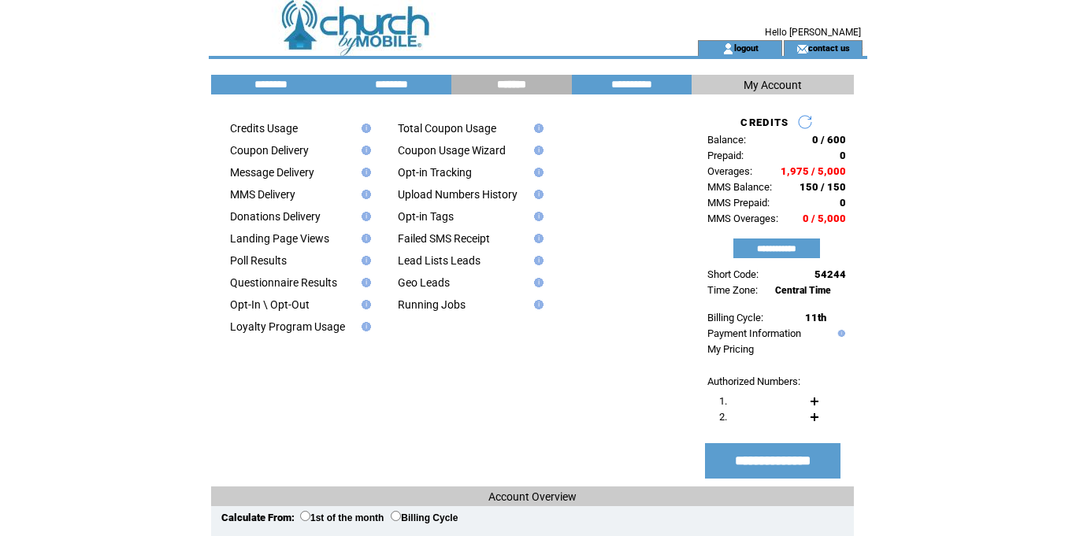
click at [314, 31] on td at bounding box center [425, 20] width 432 height 40
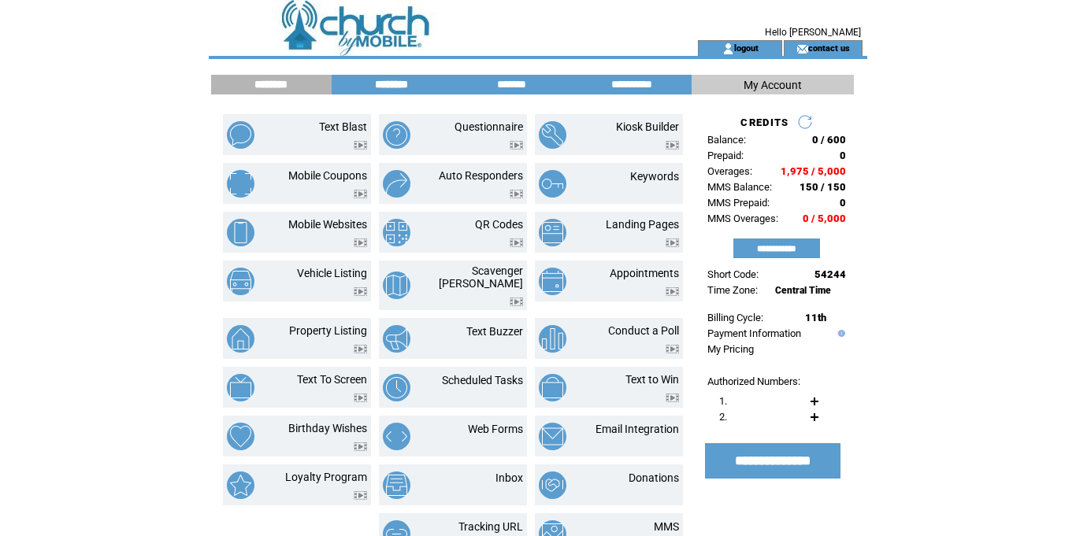
drag, startPoint x: 384, startPoint y: 83, endPoint x: 393, endPoint y: 98, distance: 16.6
click at [385, 84] on input "********" at bounding box center [391, 84] width 118 height 13
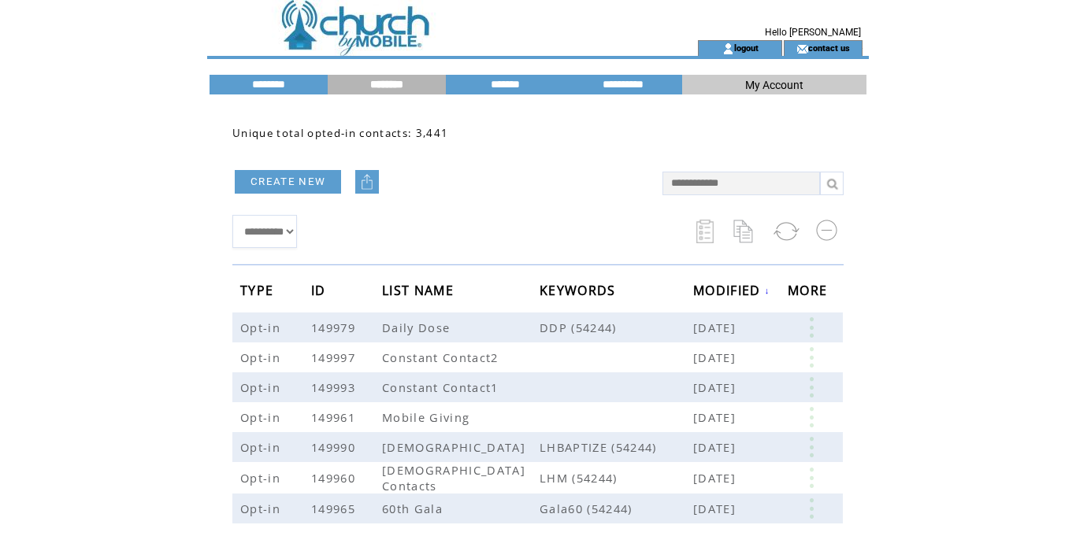
click at [752, 181] on input "text" at bounding box center [741, 184] width 158 height 24
type input "*******"
type input "**********"
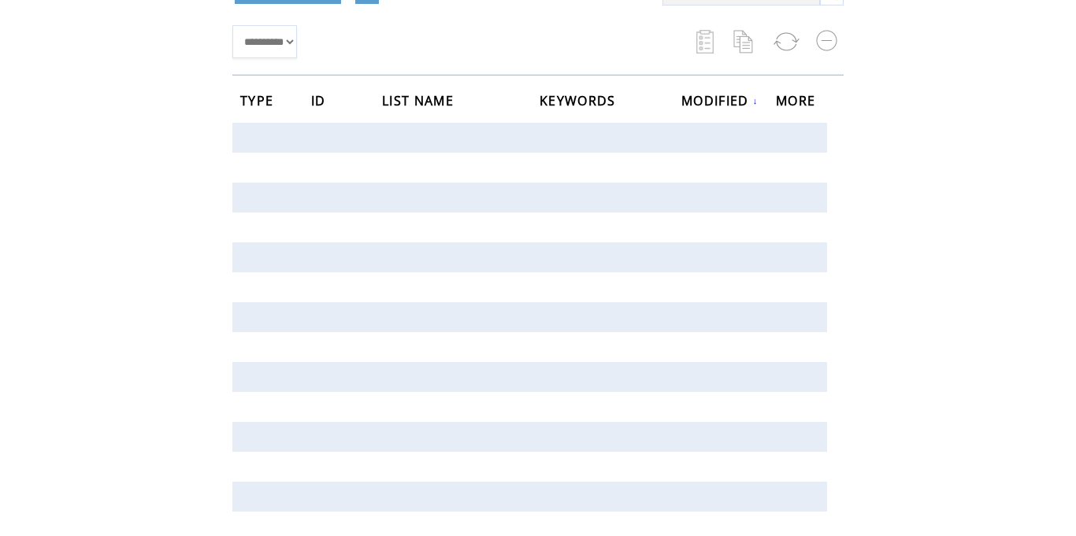
scroll to position [55, 0]
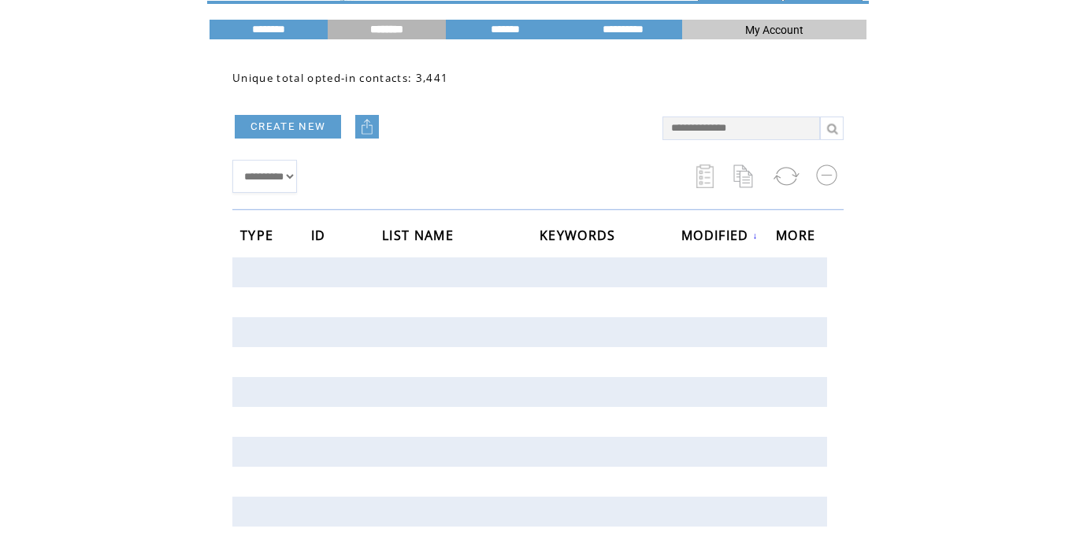
drag, startPoint x: 424, startPoint y: 232, endPoint x: 488, endPoint y: 238, distance: 64.9
click at [424, 230] on span "LIST NAME" at bounding box center [420, 237] width 76 height 29
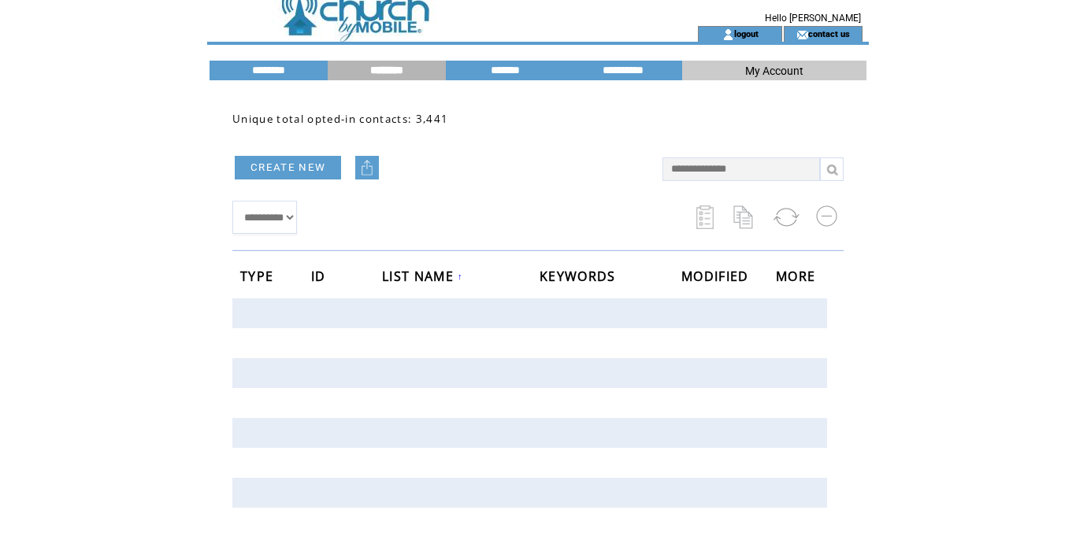
scroll to position [0, 0]
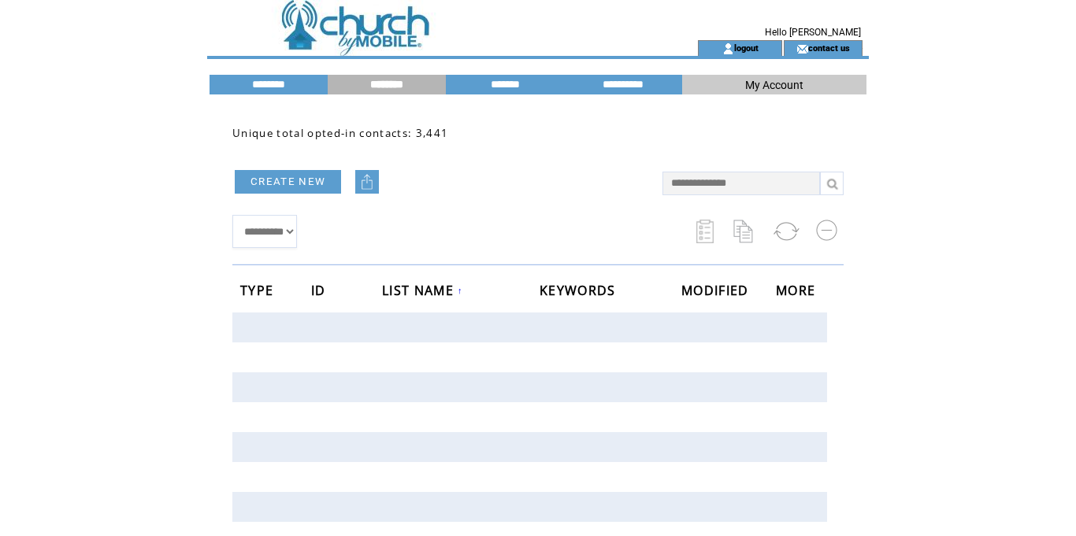
click at [376, 37] on td at bounding box center [425, 20] width 432 height 40
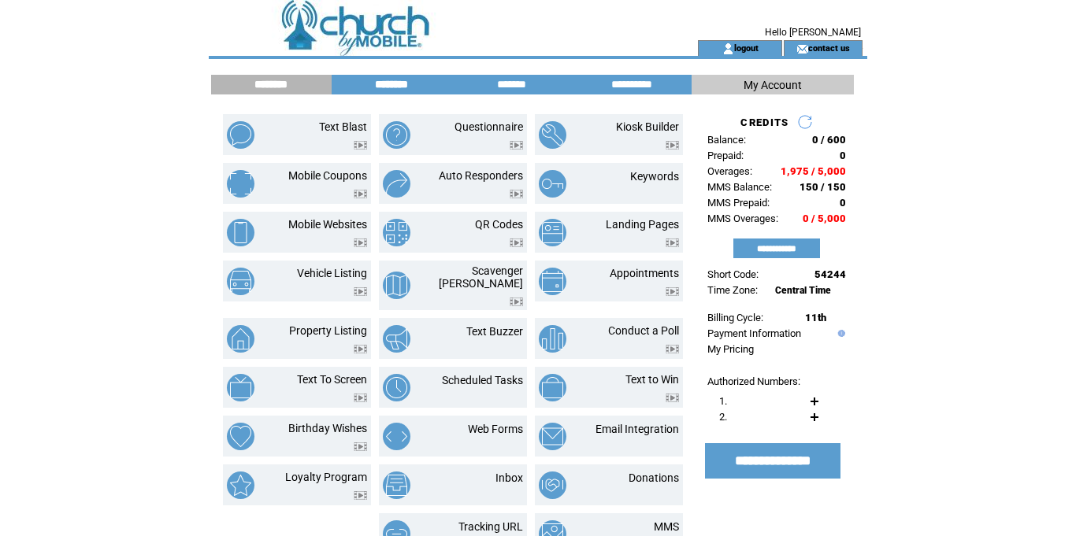
click at [391, 91] on input "********" at bounding box center [391, 84] width 118 height 13
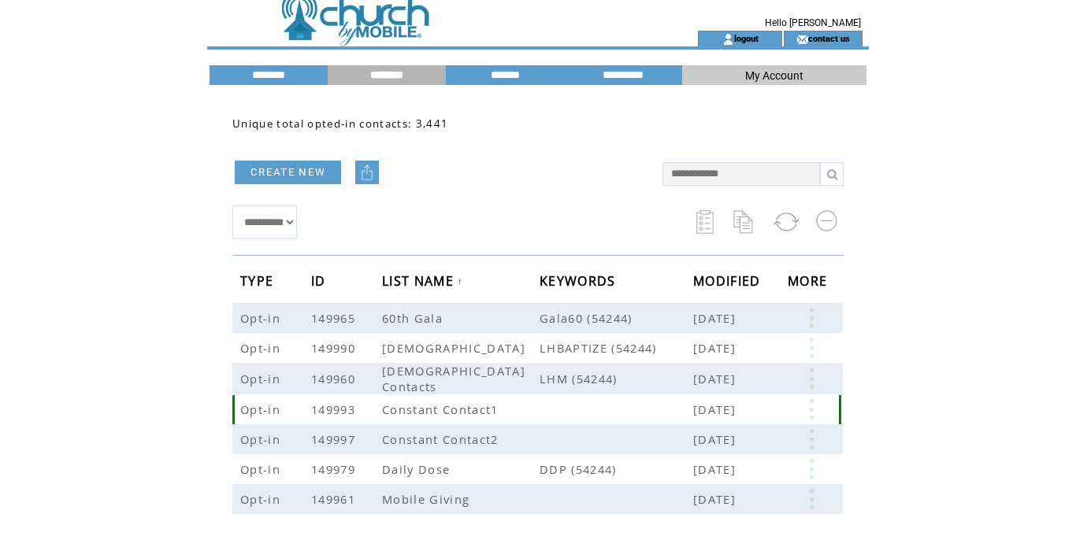
scroll to position [54, 0]
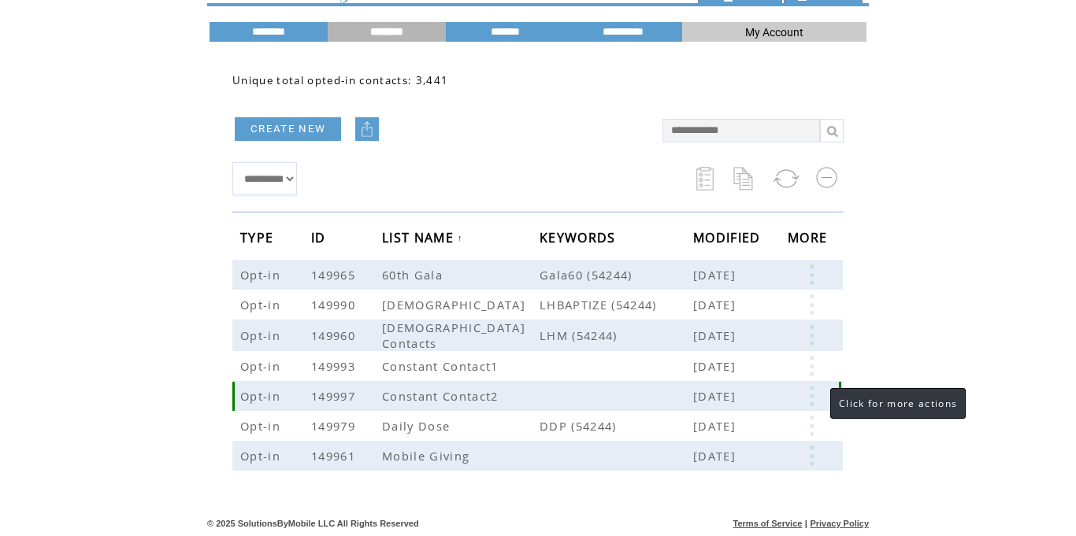
click at [812, 395] on link at bounding box center [811, 396] width 47 height 20
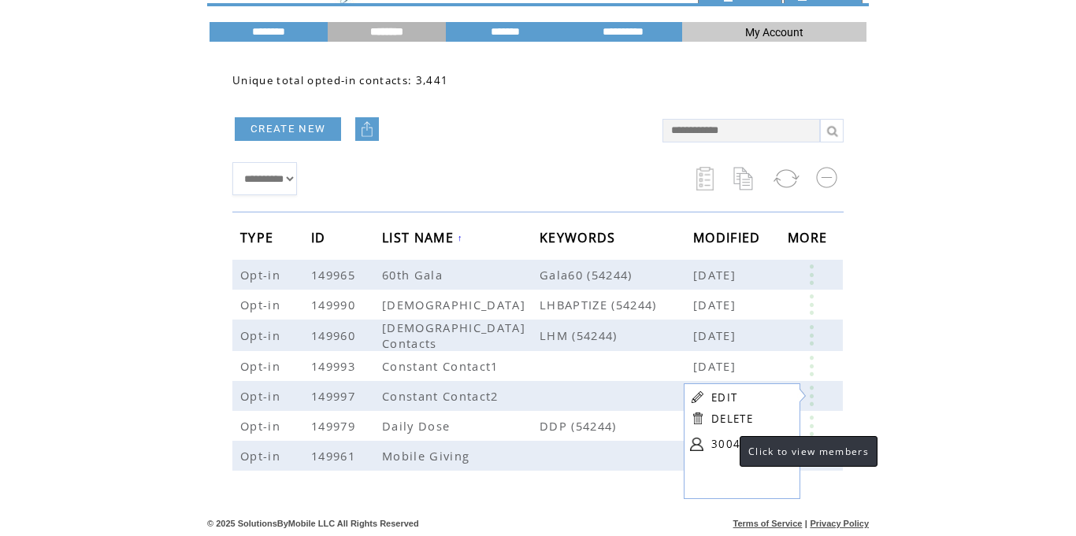
click at [724, 442] on link "3004" at bounding box center [750, 444] width 79 height 24
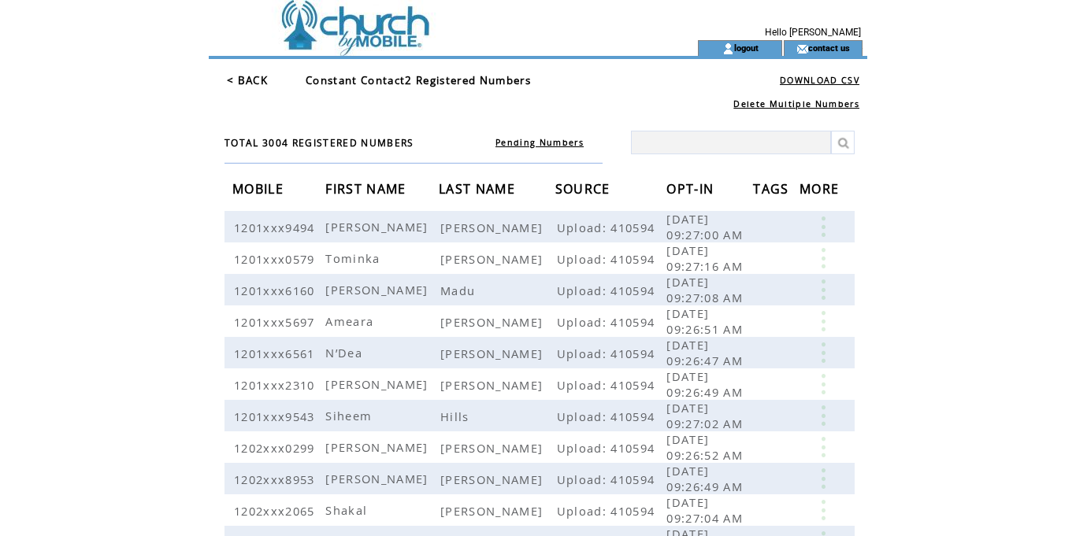
click at [699, 141] on input "text" at bounding box center [731, 143] width 200 height 24
type input "*******"
type input "**********"
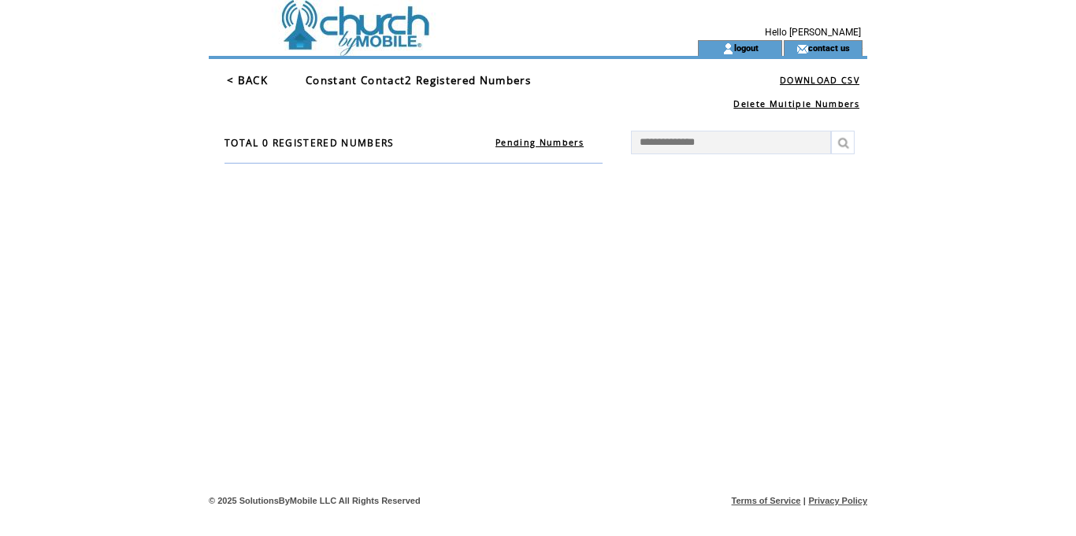
click at [255, 81] on link "< BACK" at bounding box center [247, 80] width 41 height 14
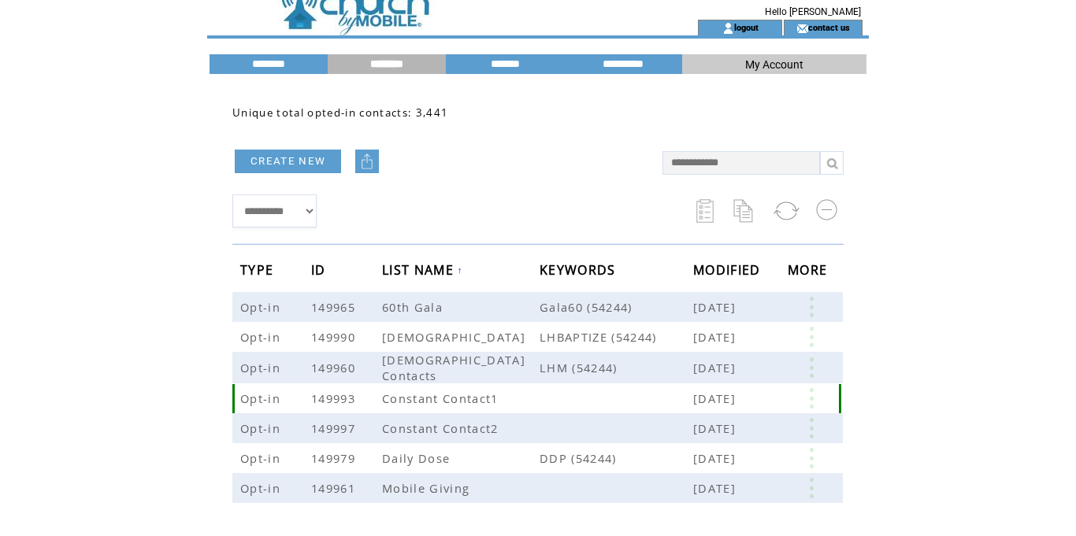
scroll to position [54, 0]
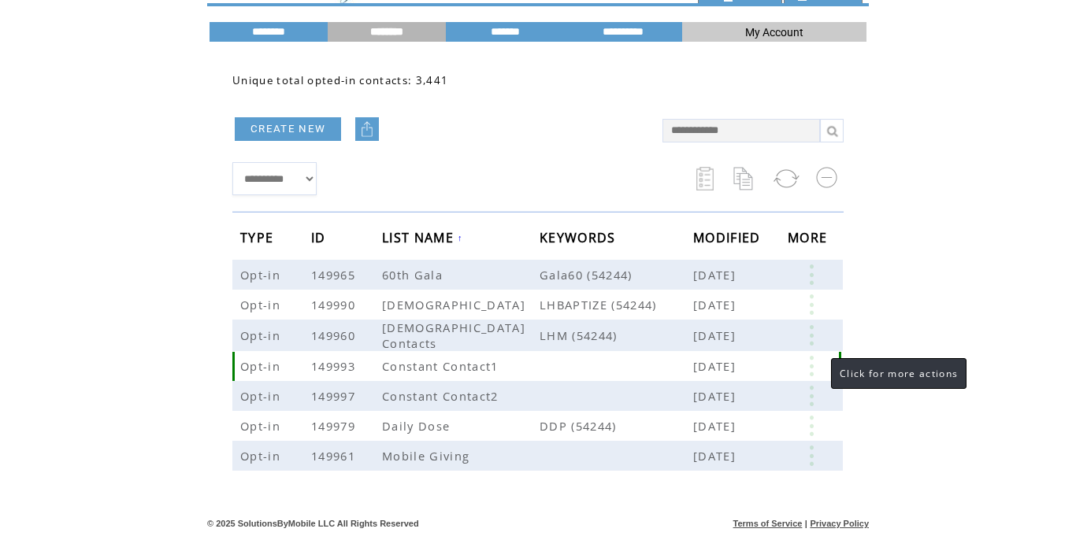
click at [815, 361] on link at bounding box center [811, 366] width 47 height 20
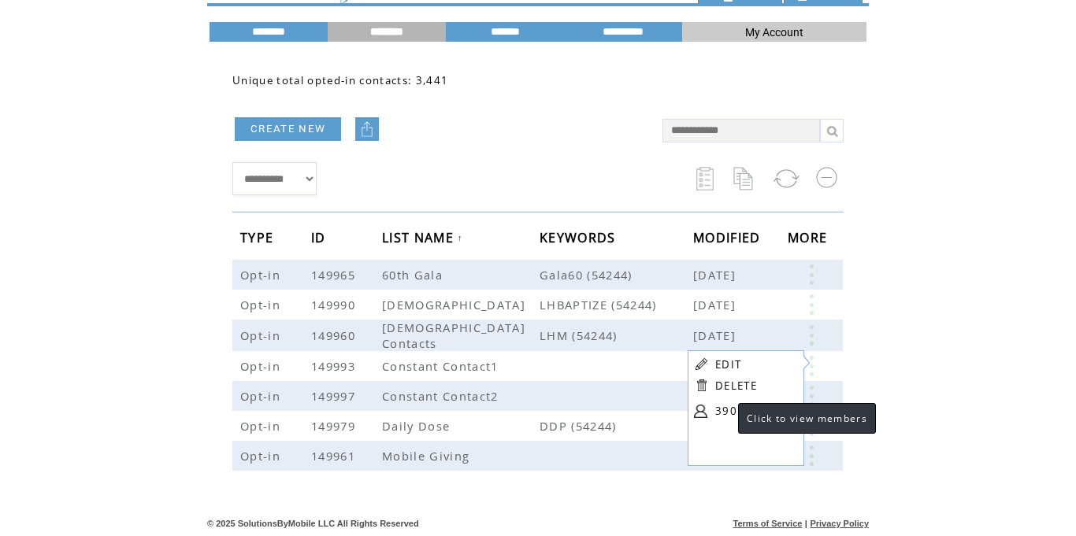
click at [726, 410] on link "390" at bounding box center [754, 411] width 79 height 24
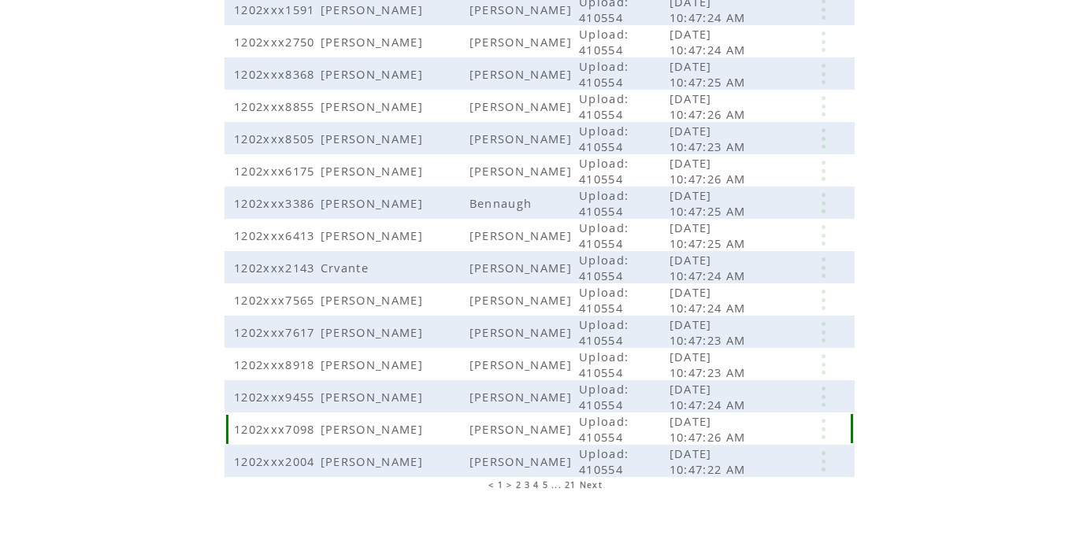
scroll to position [360, 0]
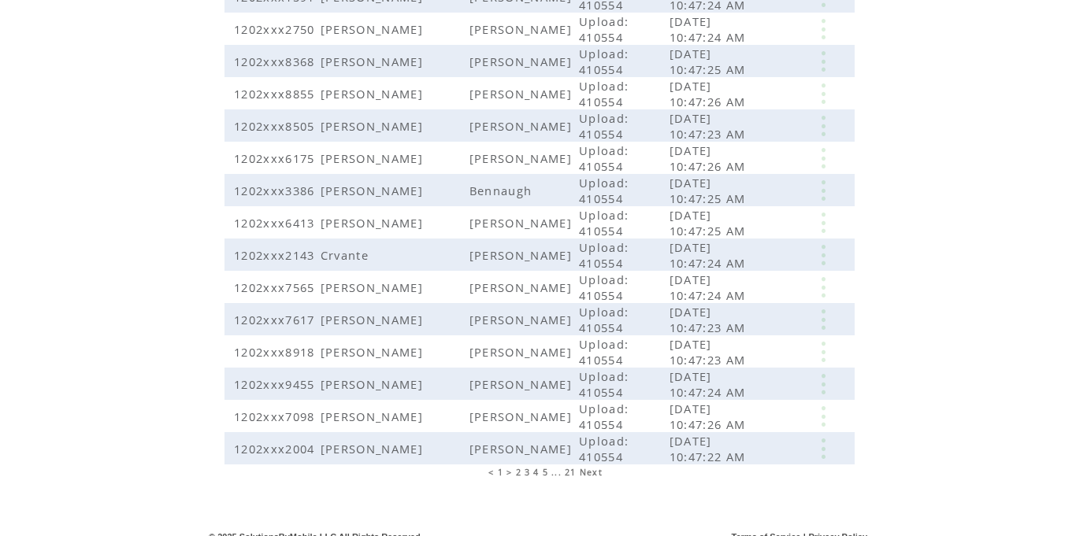
drag, startPoint x: 589, startPoint y: 460, endPoint x: 652, endPoint y: 430, distance: 69.7
click at [590, 467] on span "Next" at bounding box center [591, 472] width 23 height 11
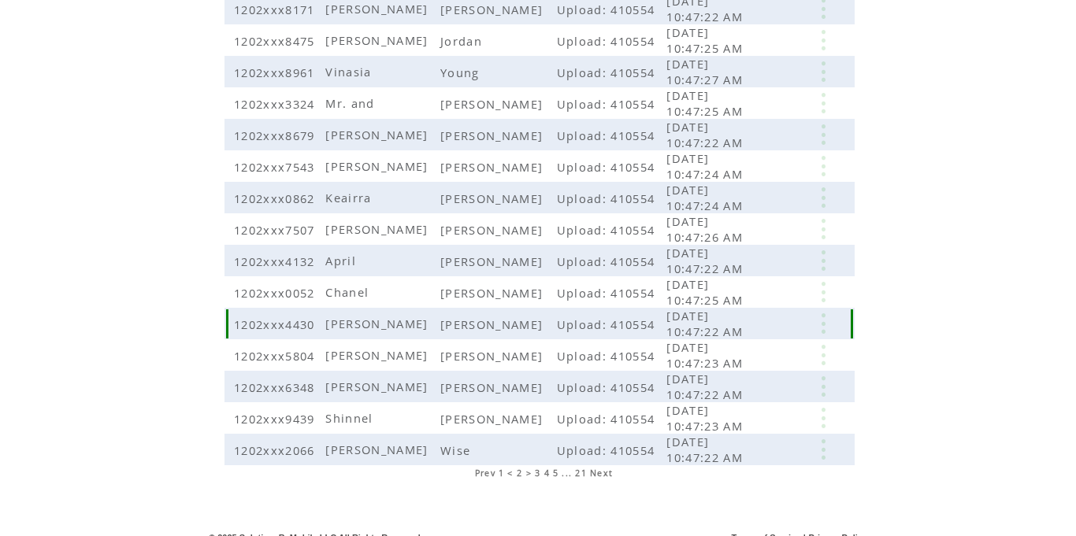
scroll to position [360, 0]
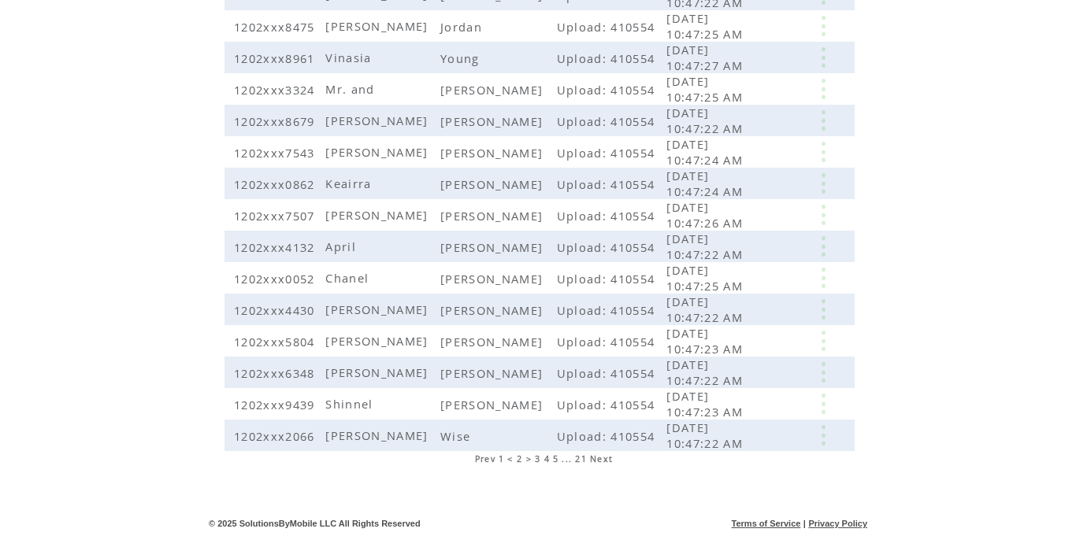
click at [539, 458] on span "3" at bounding box center [538, 459] width 6 height 11
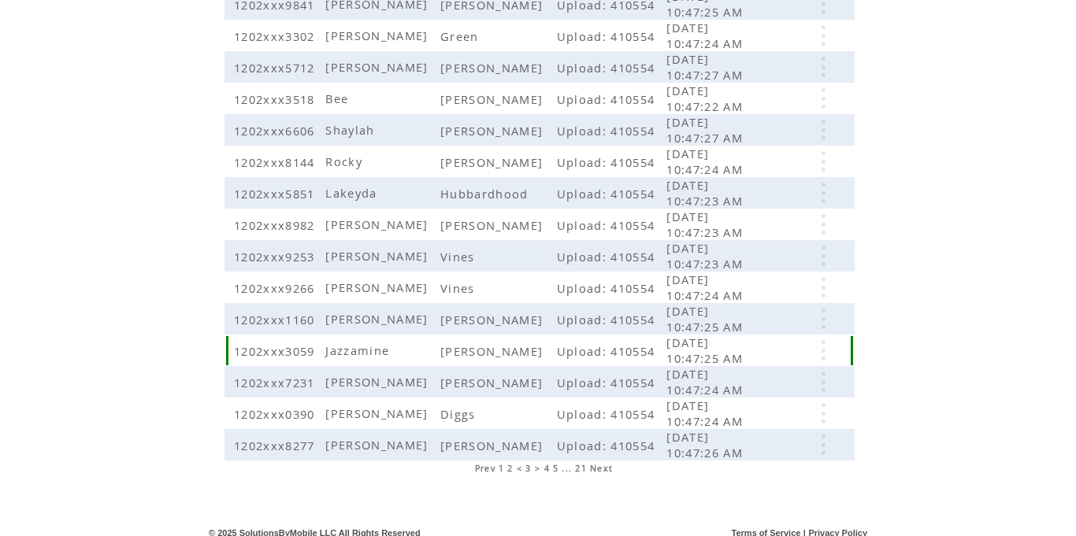
scroll to position [360, 0]
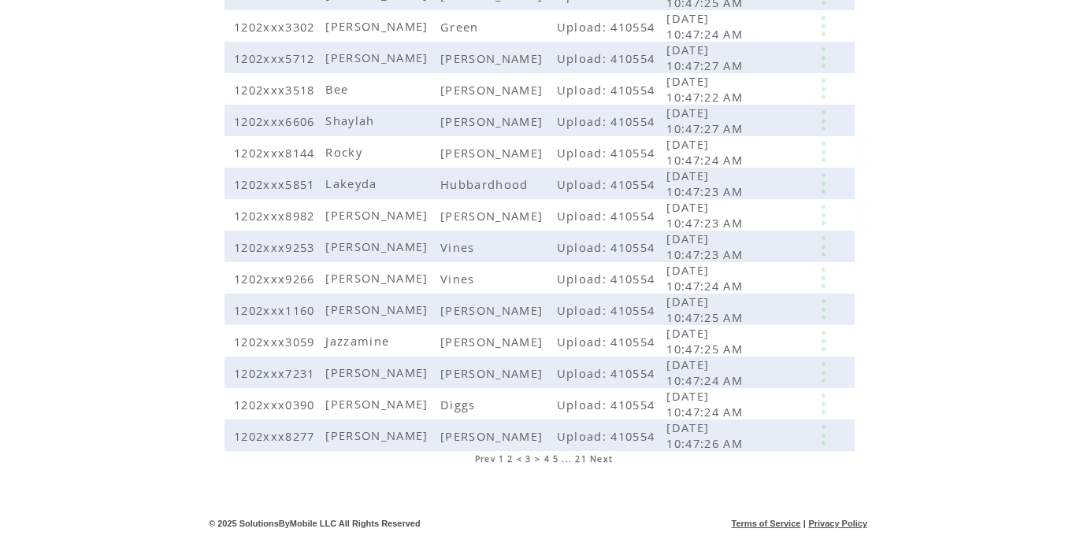
click at [548, 458] on span "4" at bounding box center [547, 459] width 6 height 11
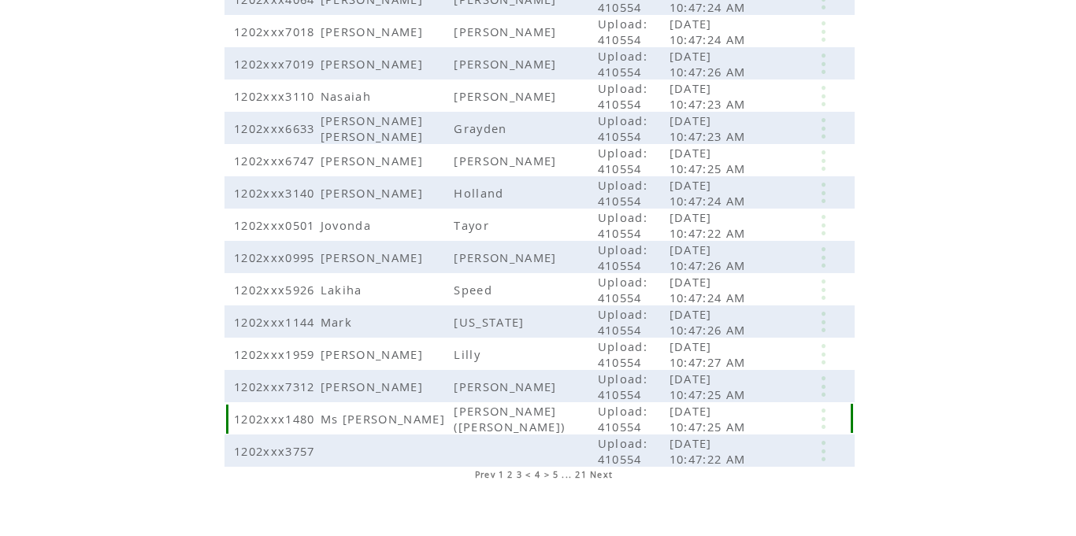
scroll to position [360, 0]
click at [554, 467] on span "5" at bounding box center [556, 472] width 6 height 11
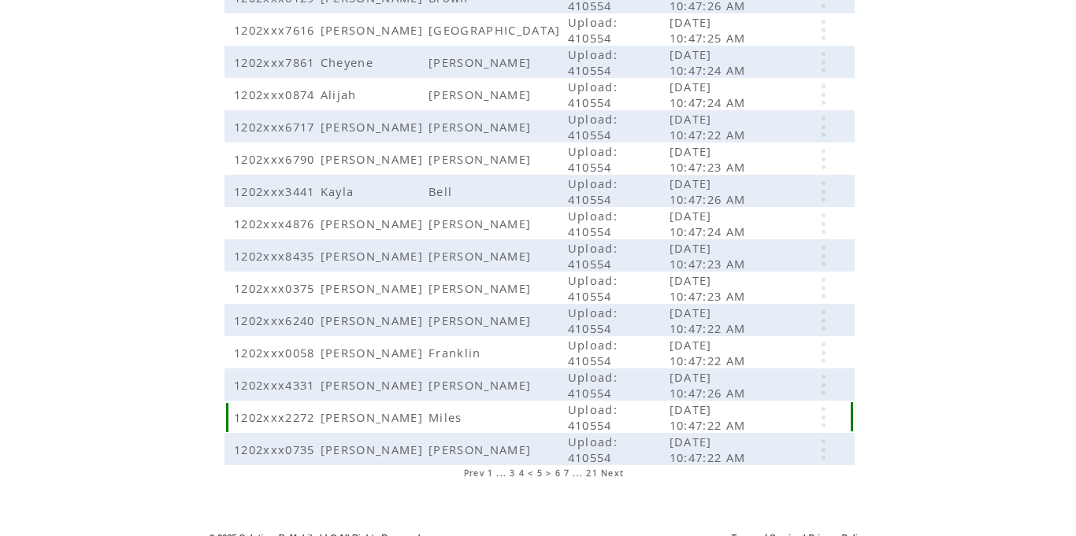
scroll to position [360, 0]
click at [558, 467] on span "6" at bounding box center [558, 472] width 6 height 11
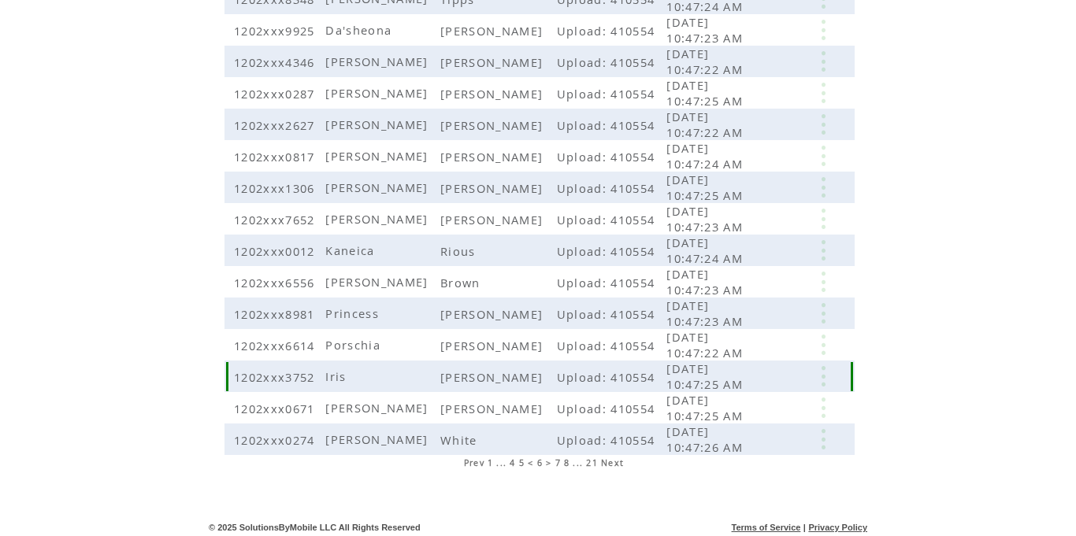
scroll to position [360, 0]
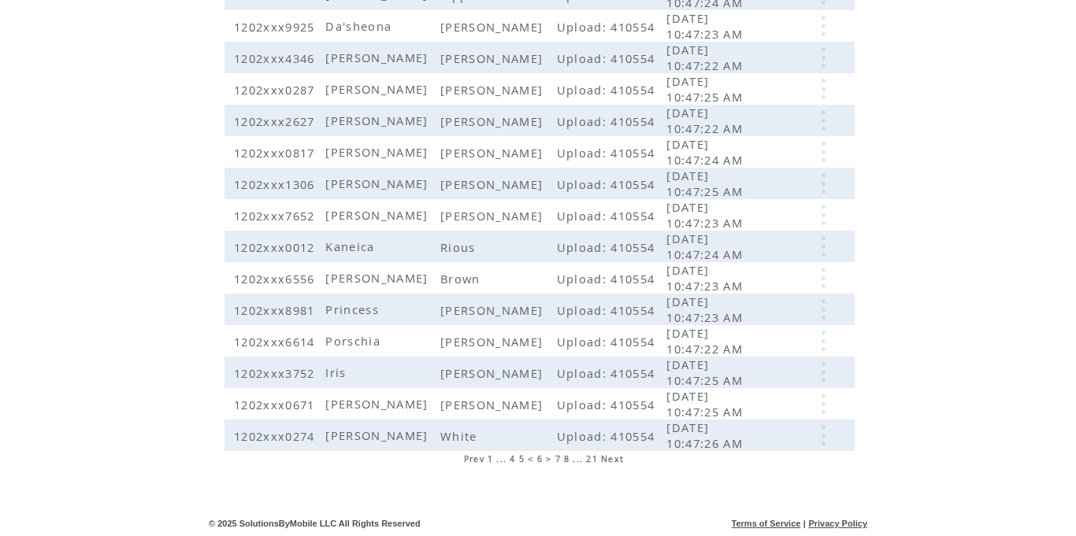
click at [558, 459] on span "7" at bounding box center [558, 459] width 6 height 11
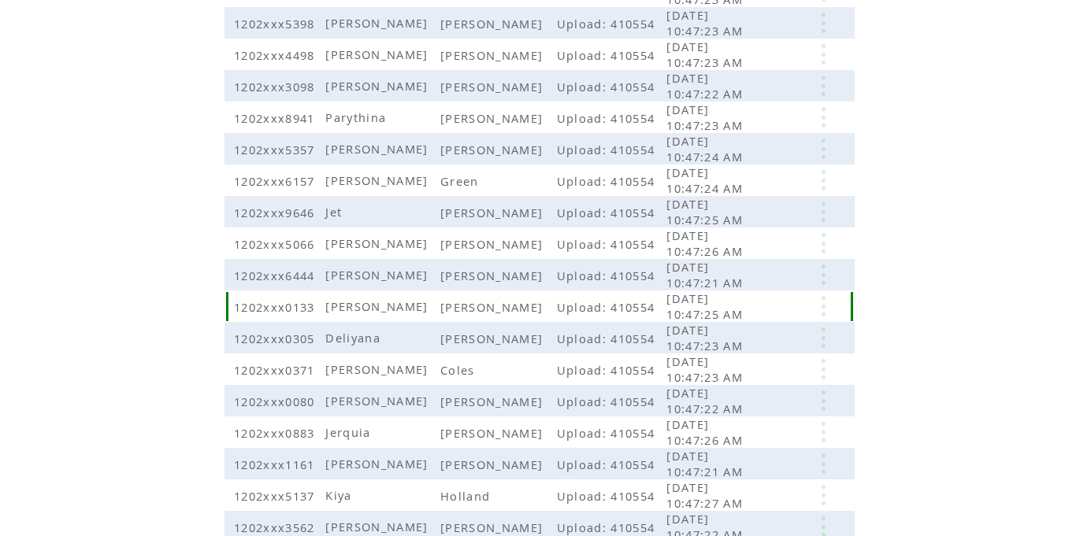
scroll to position [280, 0]
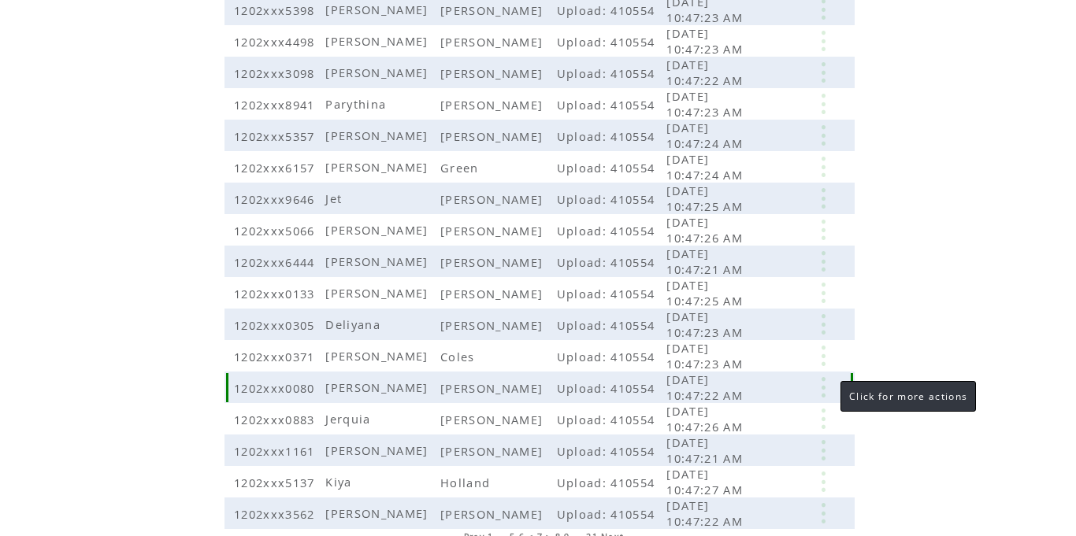
click at [825, 388] on link at bounding box center [822, 387] width 47 height 20
click at [822, 397] on link at bounding box center [822, 387] width 47 height 20
click at [823, 391] on link at bounding box center [822, 387] width 47 height 20
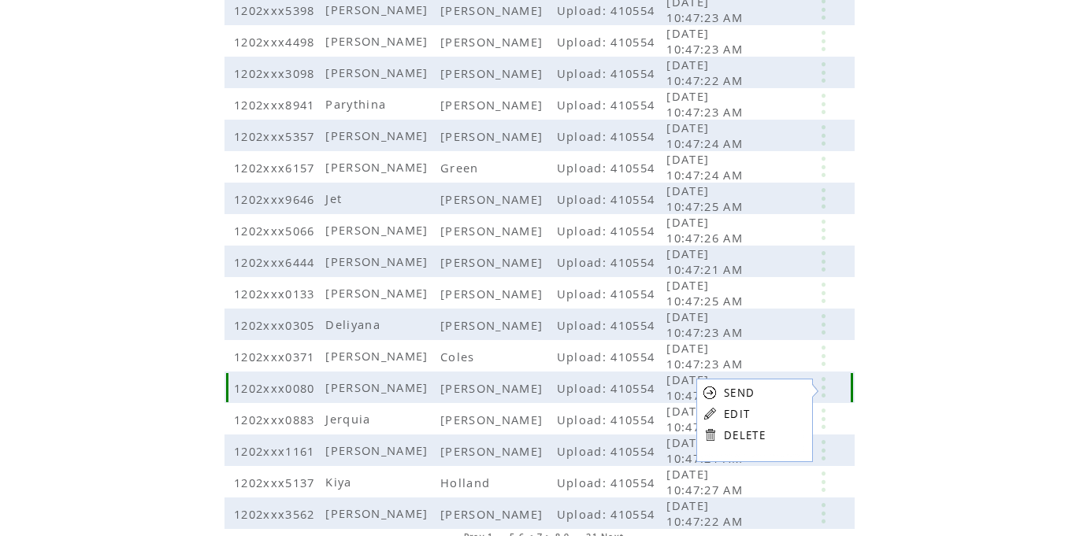
drag, startPoint x: 277, startPoint y: 390, endPoint x: 298, endPoint y: 386, distance: 20.9
click at [279, 388] on span "1202xxx0080" at bounding box center [276, 388] width 85 height 16
click at [386, 387] on span "[PERSON_NAME]" at bounding box center [378, 388] width 106 height 16
click at [558, 394] on span "Upload: 410554" at bounding box center [608, 388] width 102 height 16
click at [452, 389] on span "Taylor" at bounding box center [493, 388] width 106 height 16
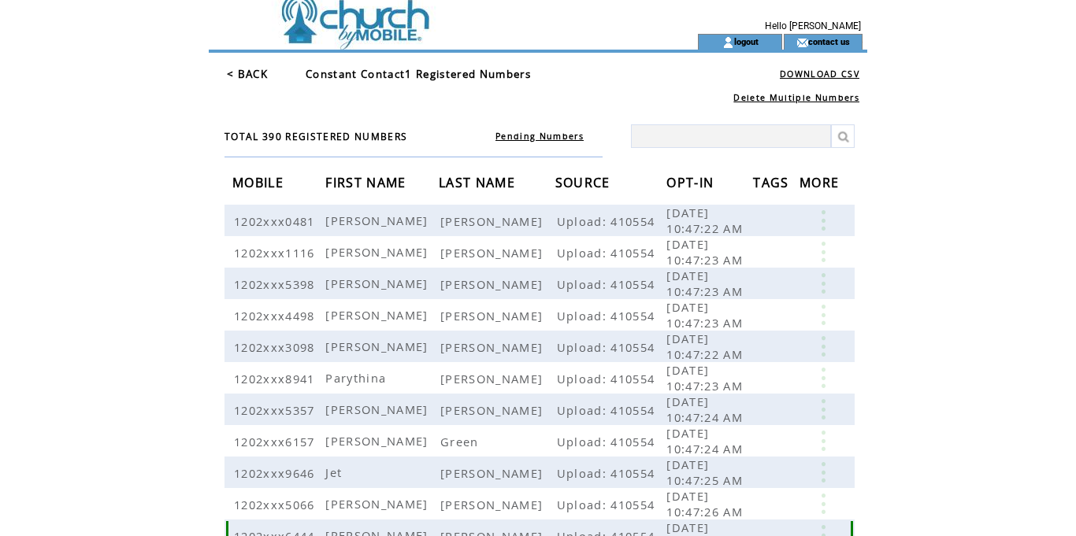
scroll to position [0, 0]
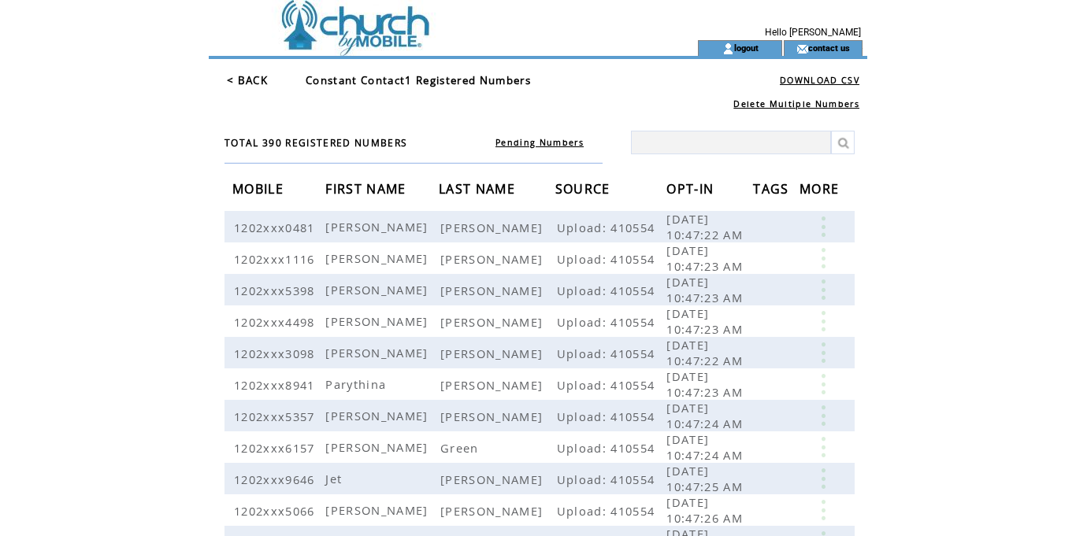
click at [812, 194] on span "MORE" at bounding box center [820, 190] width 43 height 29
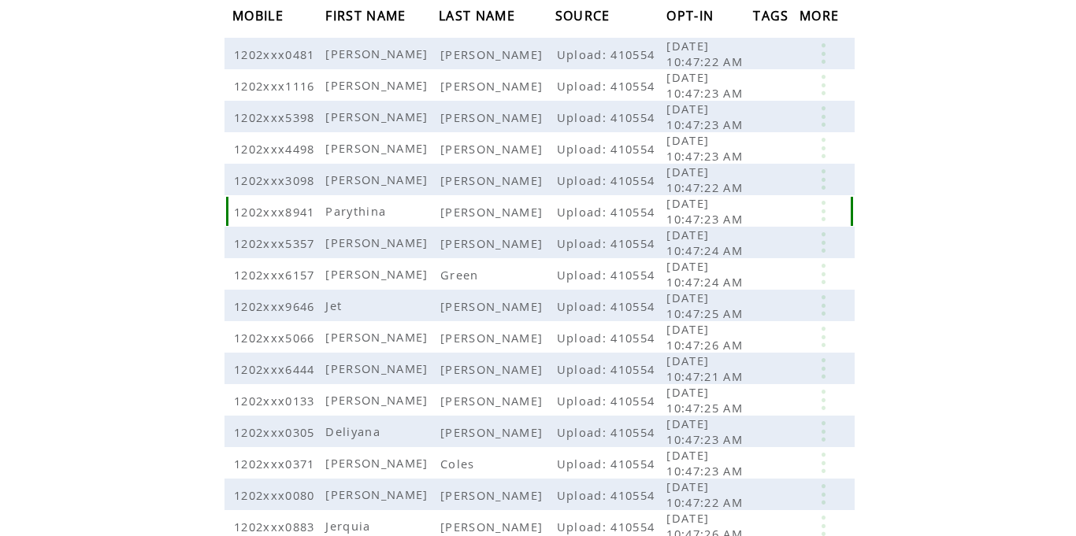
scroll to position [180, 0]
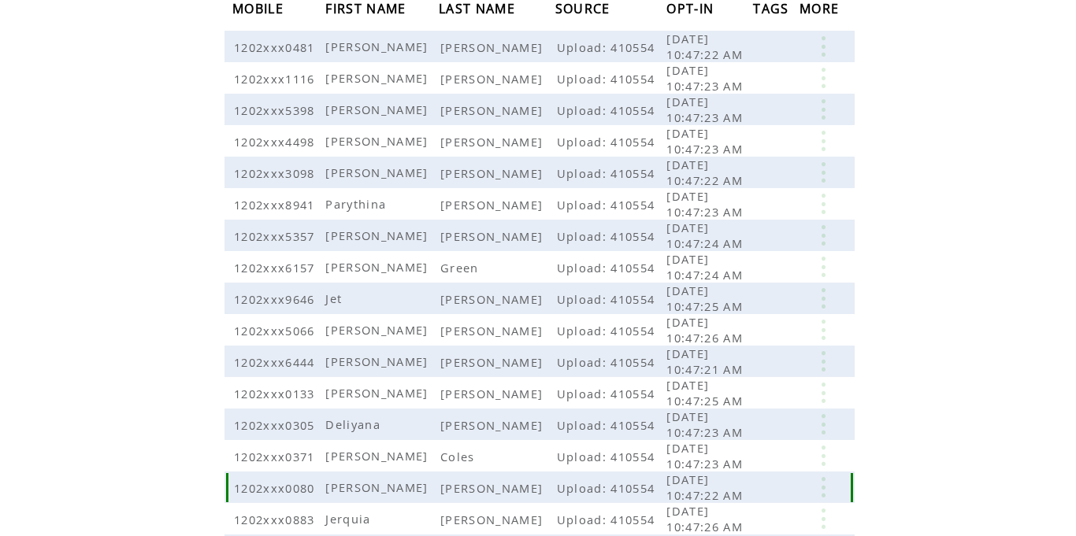
click at [373, 489] on span "Kenyona" at bounding box center [378, 488] width 106 height 16
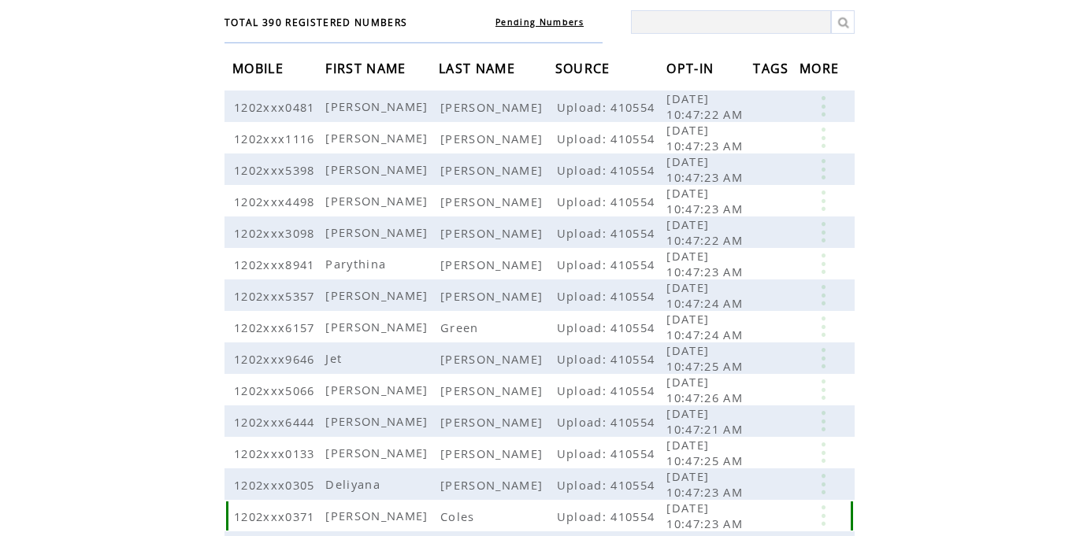
scroll to position [0, 0]
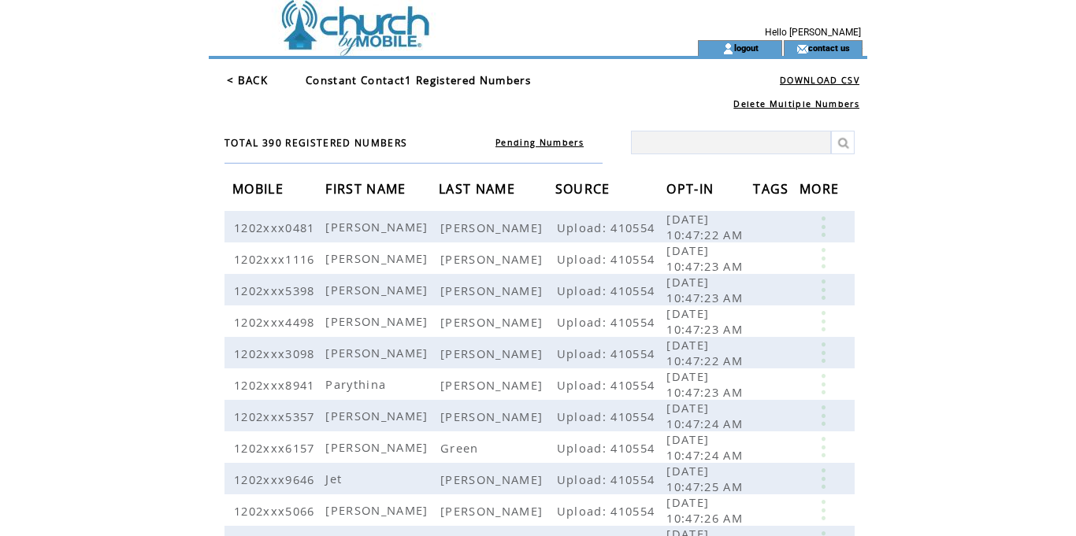
click at [300, 26] on td at bounding box center [425, 20] width 432 height 40
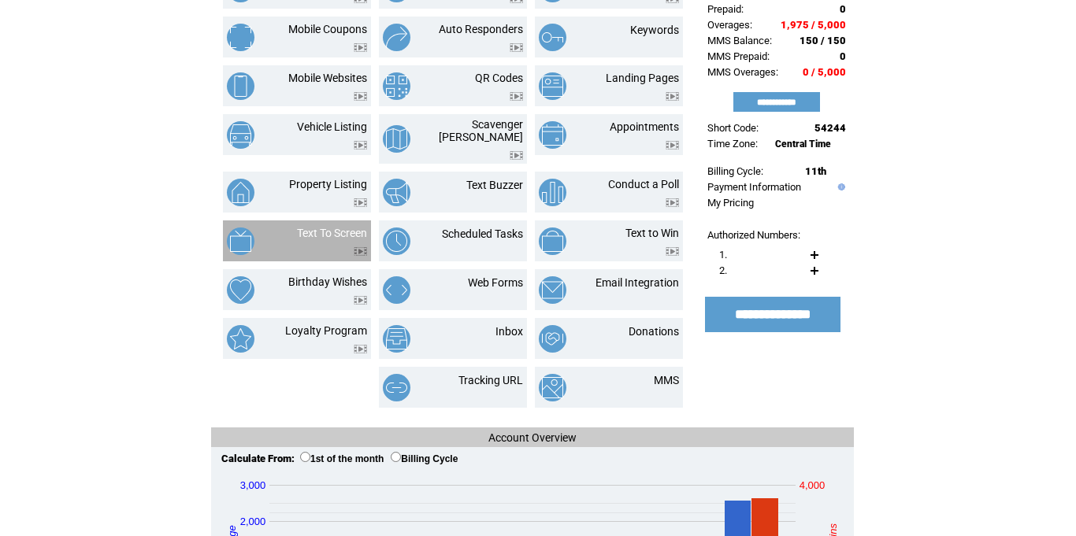
scroll to position [150, 0]
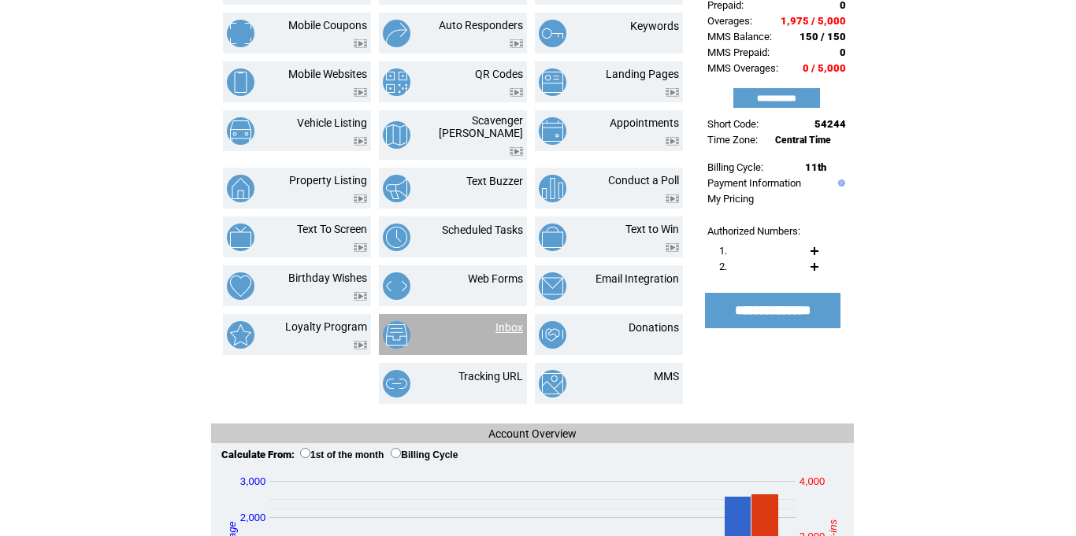
click at [506, 323] on link "Inbox" at bounding box center [509, 327] width 28 height 13
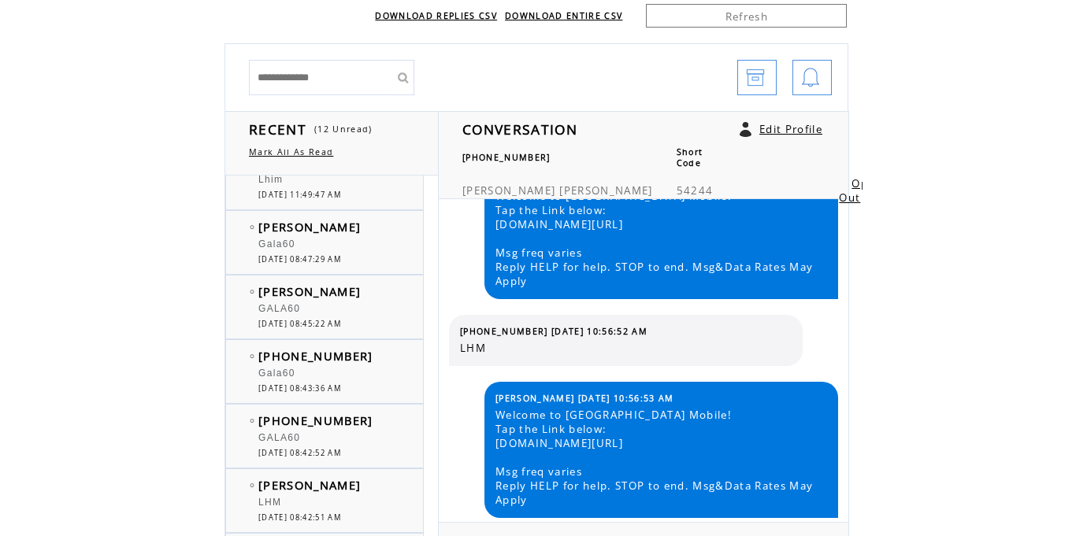
scroll to position [176, 0]
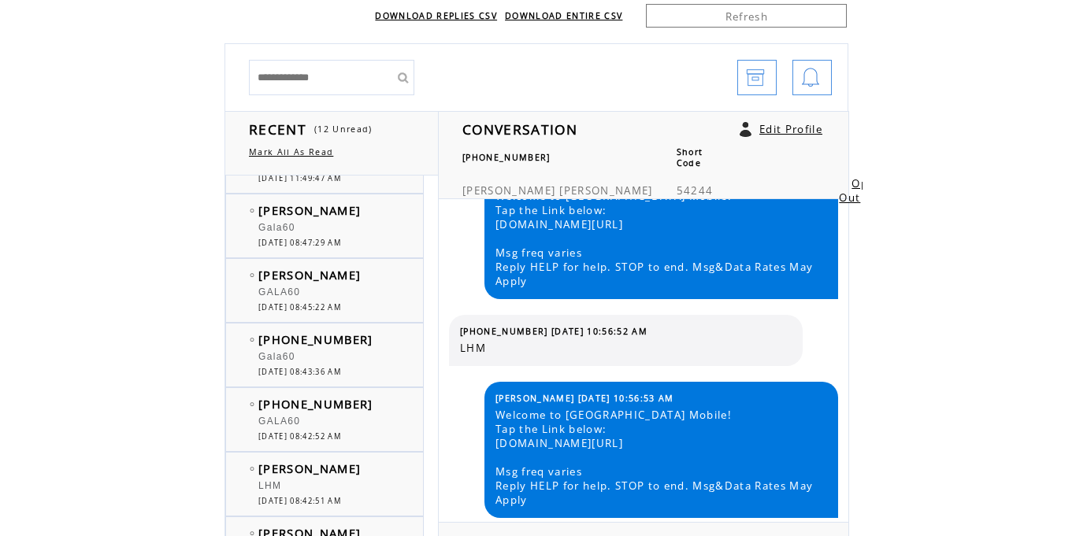
click at [946, 378] on html "**********" at bounding box center [538, 161] width 1076 height 536
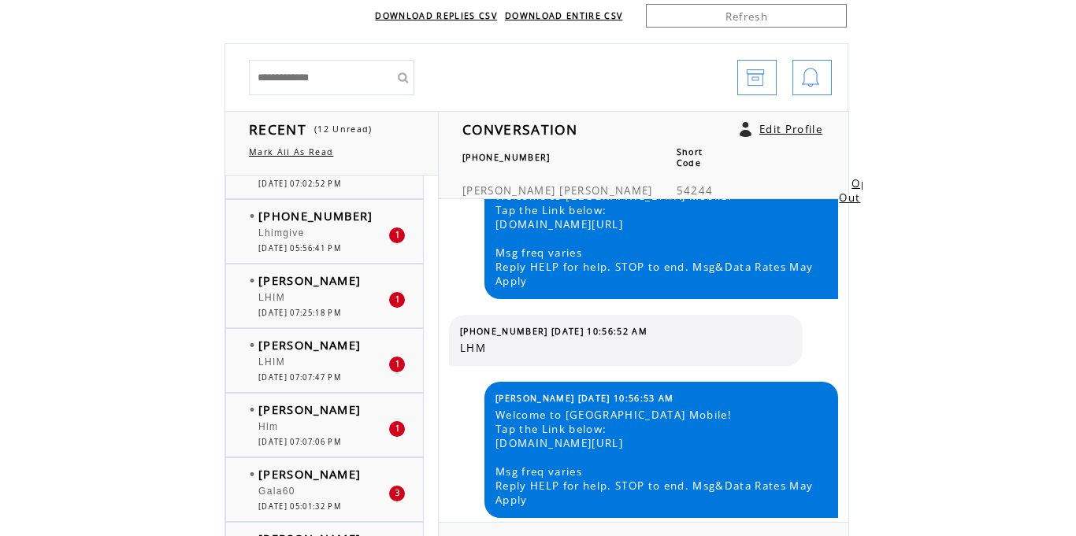
scroll to position [1271, 0]
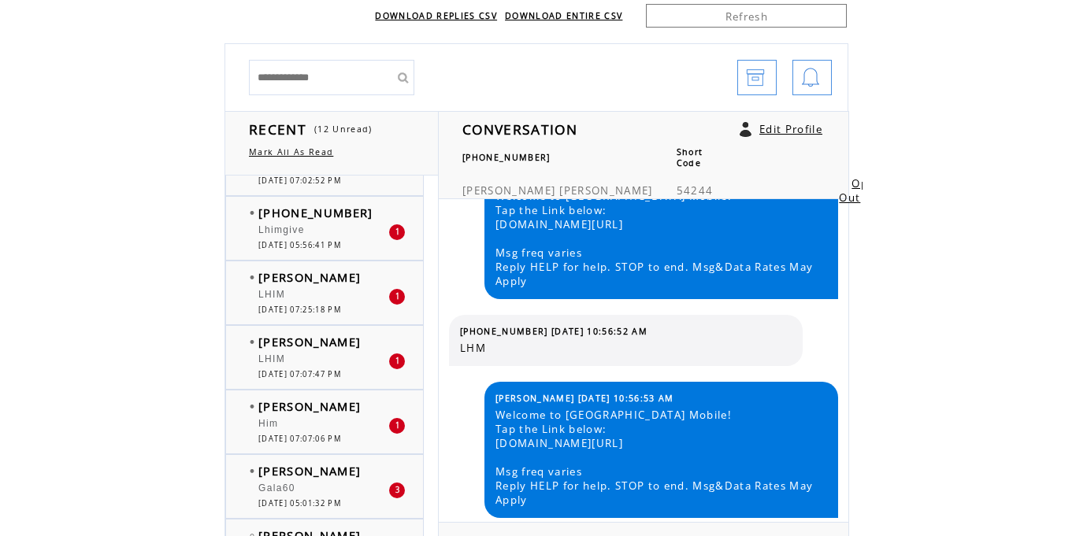
click at [276, 417] on div at bounding box center [323, 416] width 130 height 4
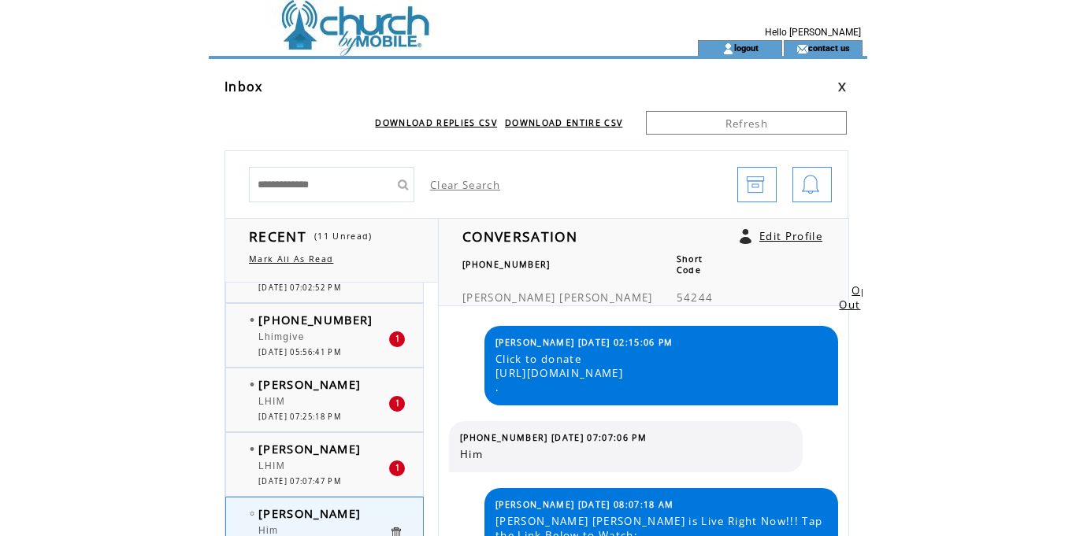
click at [361, 34] on td at bounding box center [425, 20] width 432 height 40
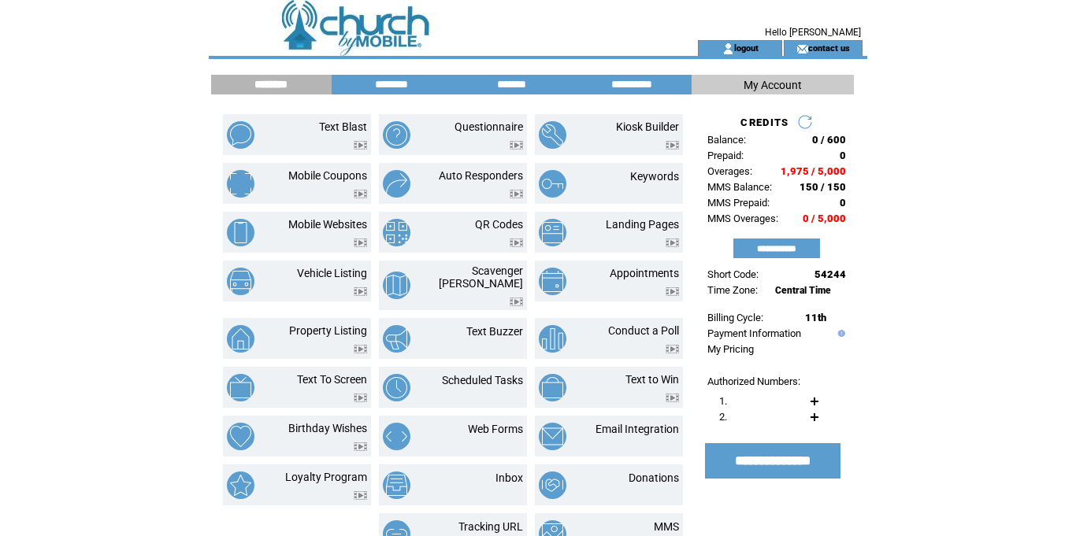
click at [120, 70] on html "**********" at bounding box center [538, 268] width 1076 height 536
